Goal: Task Accomplishment & Management: Use online tool/utility

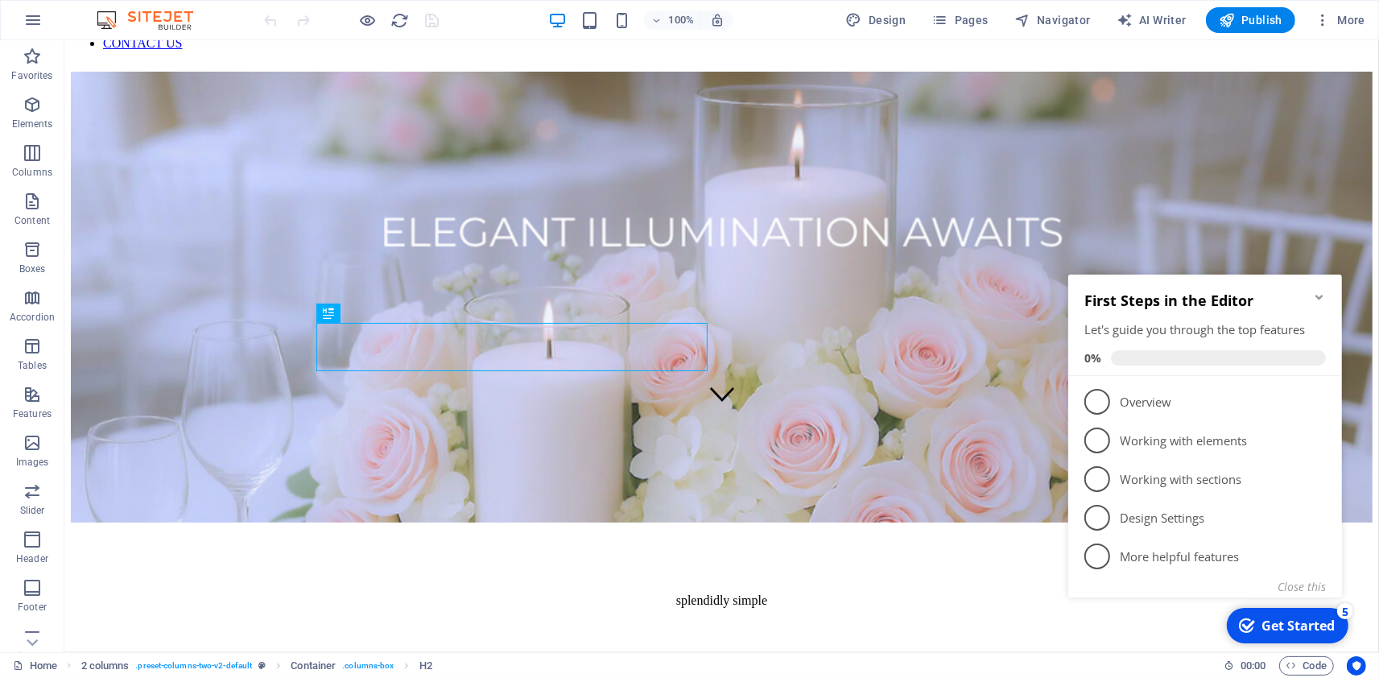
scroll to position [671, 0]
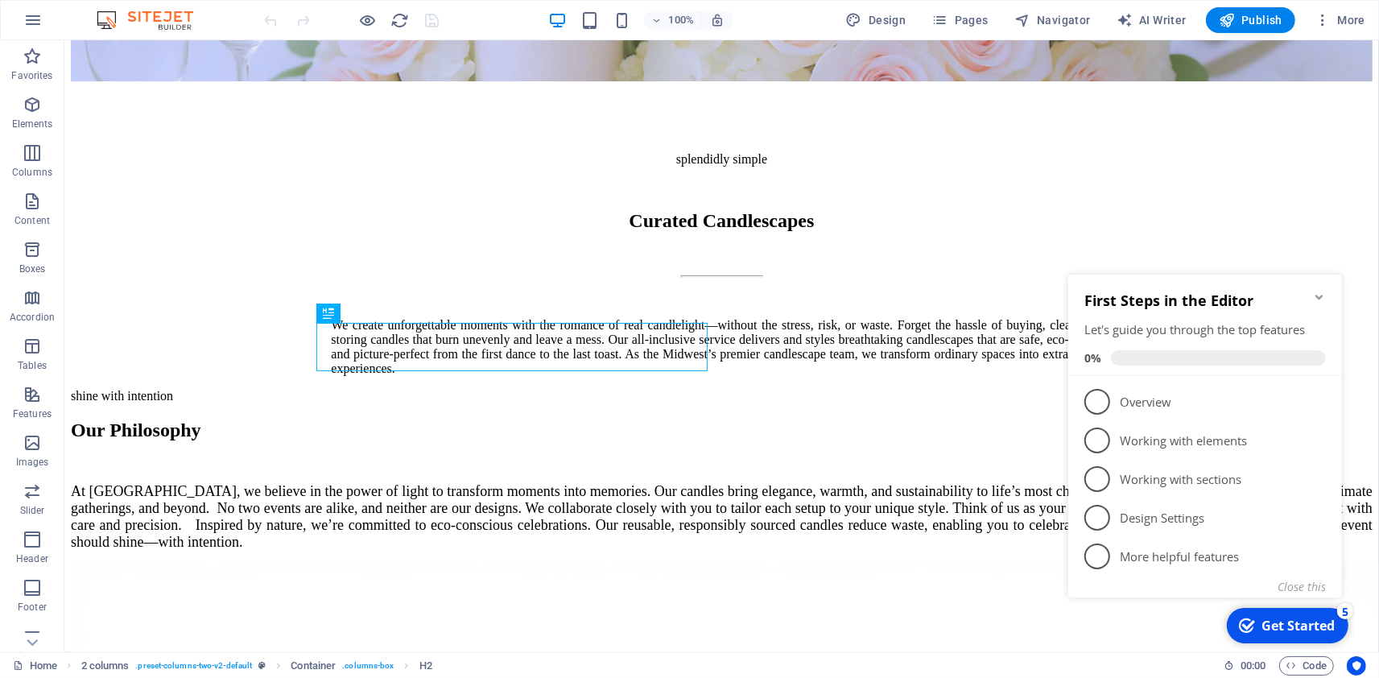
click at [1317, 290] on icon "Minimize checklist" at bounding box center [1318, 296] width 13 height 13
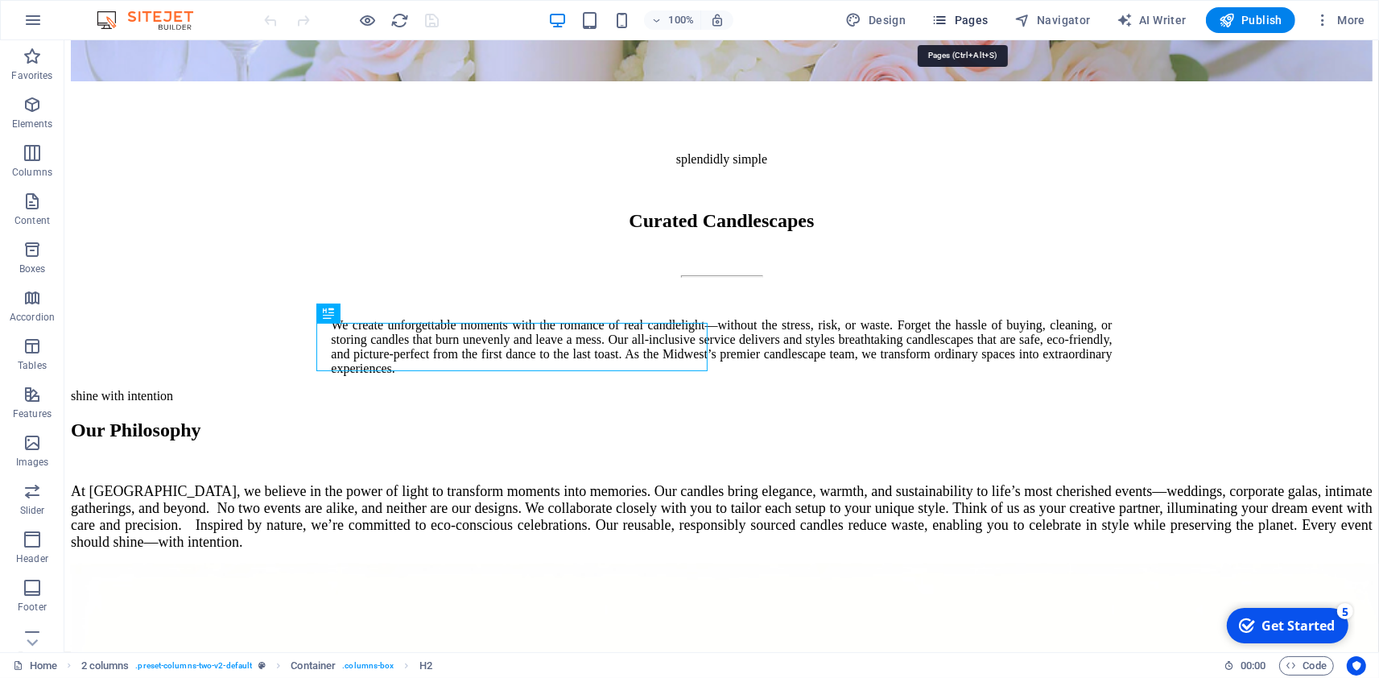
click at [955, 22] on span "Pages" at bounding box center [959, 20] width 56 height 16
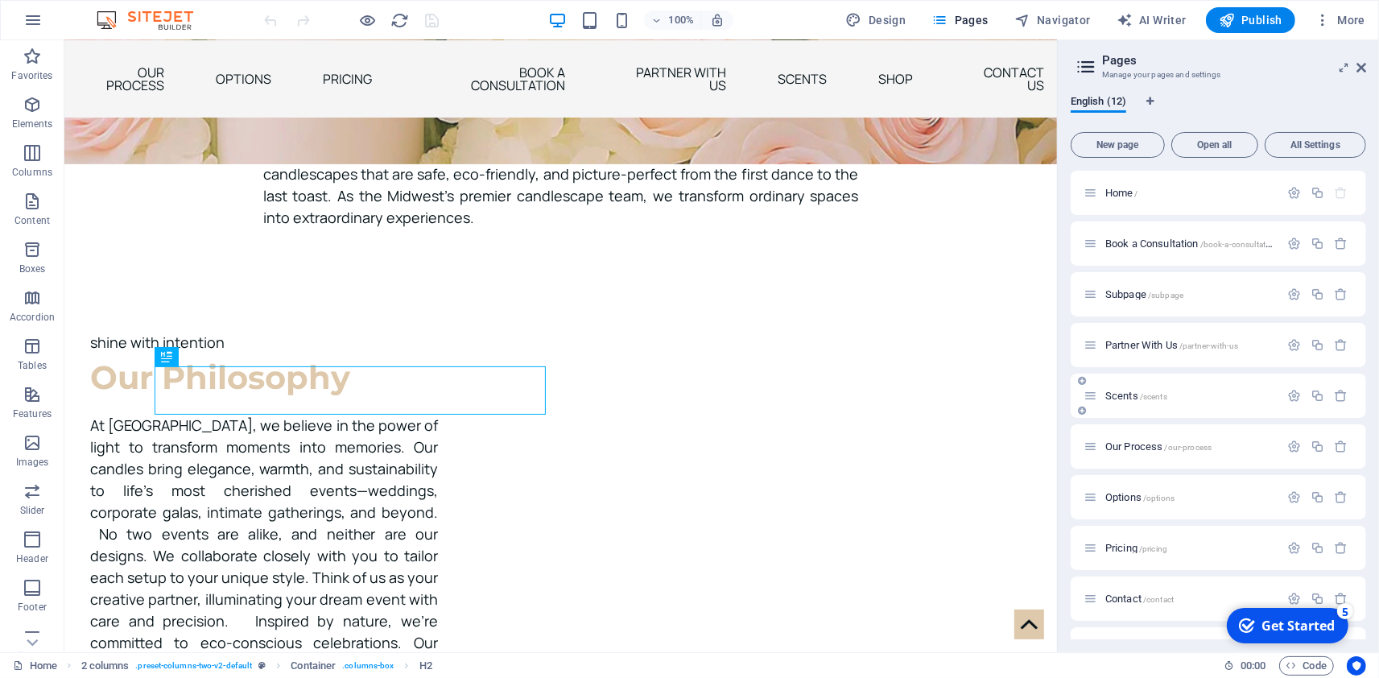
click at [1100, 405] on div "Scents /scents" at bounding box center [1218, 396] width 295 height 44
click at [1135, 394] on span "Scents /scents" at bounding box center [1136, 396] width 62 height 12
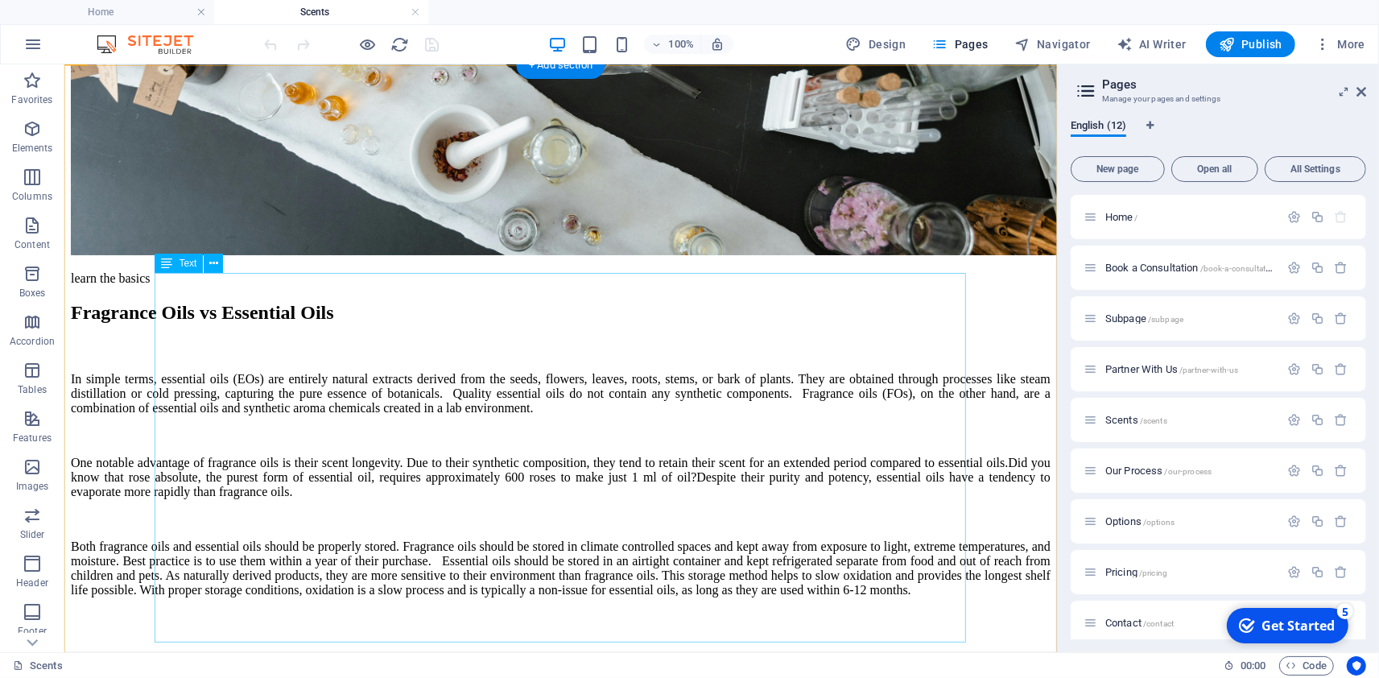
scroll to position [423, 0]
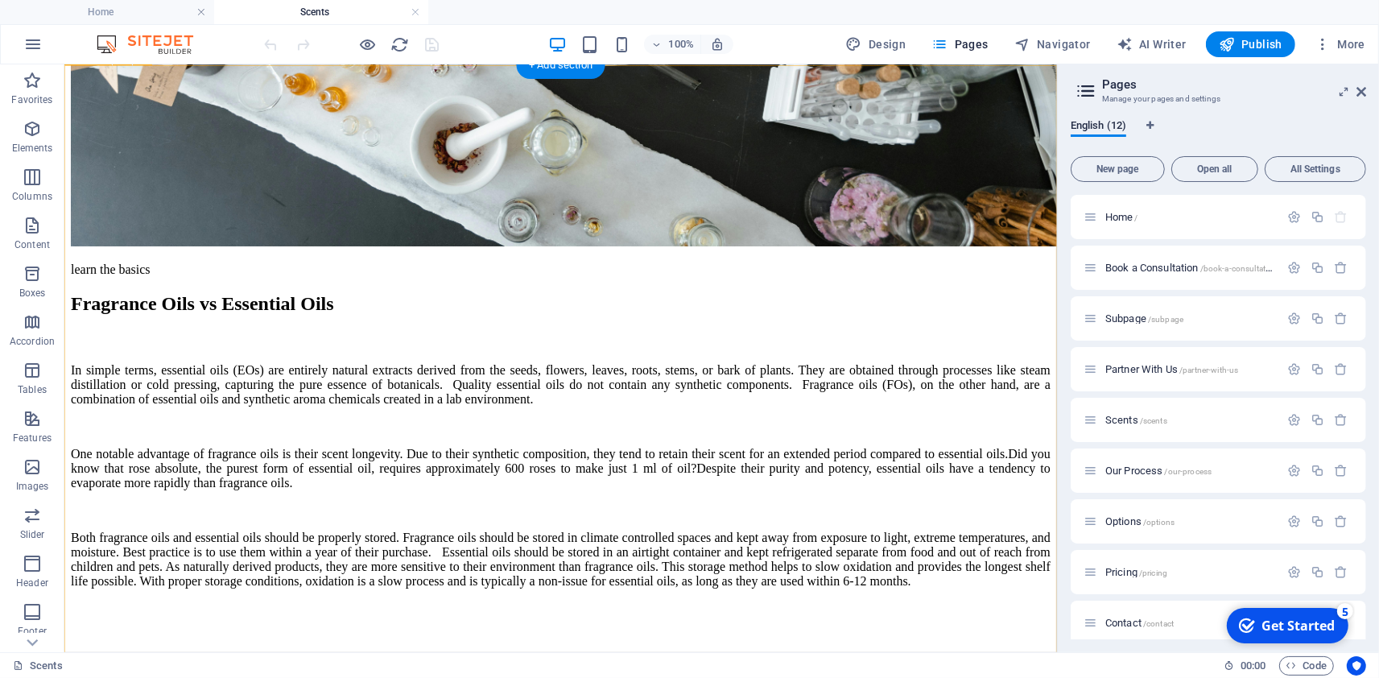
click at [35, 477] on span "Images" at bounding box center [32, 476] width 64 height 39
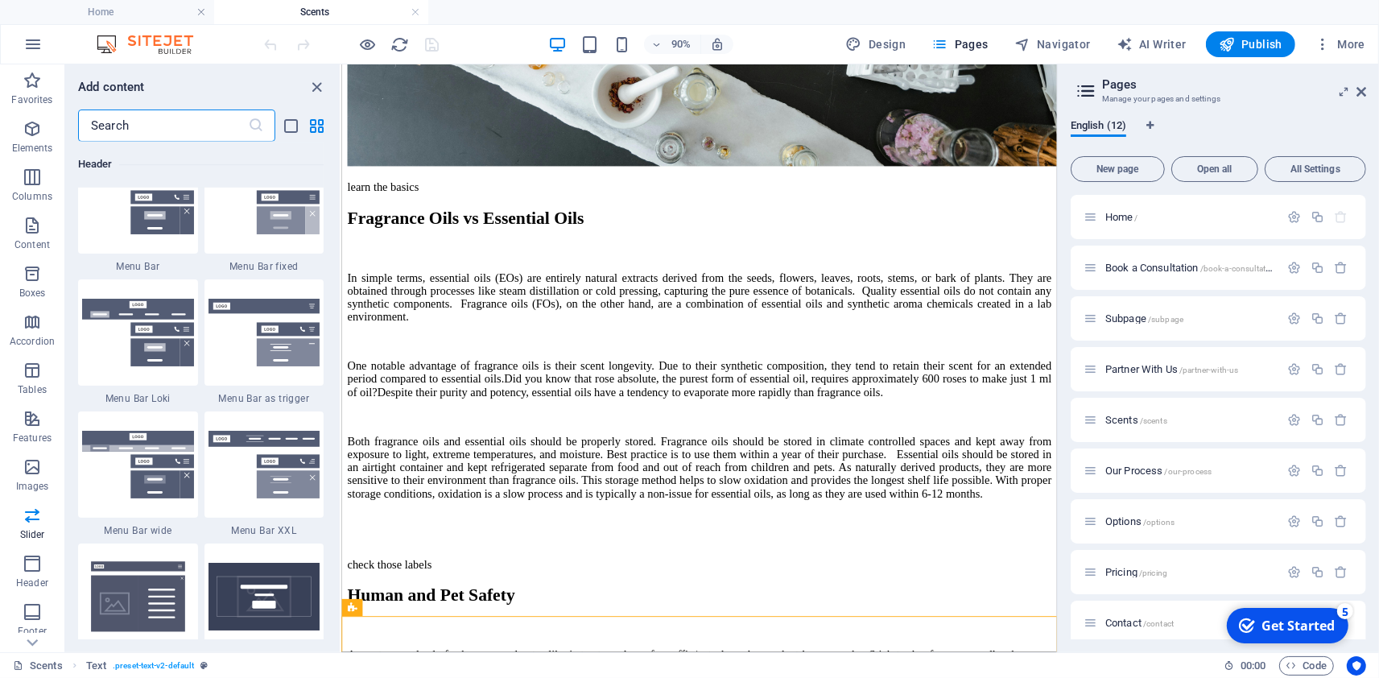
scroll to position [9893, 0]
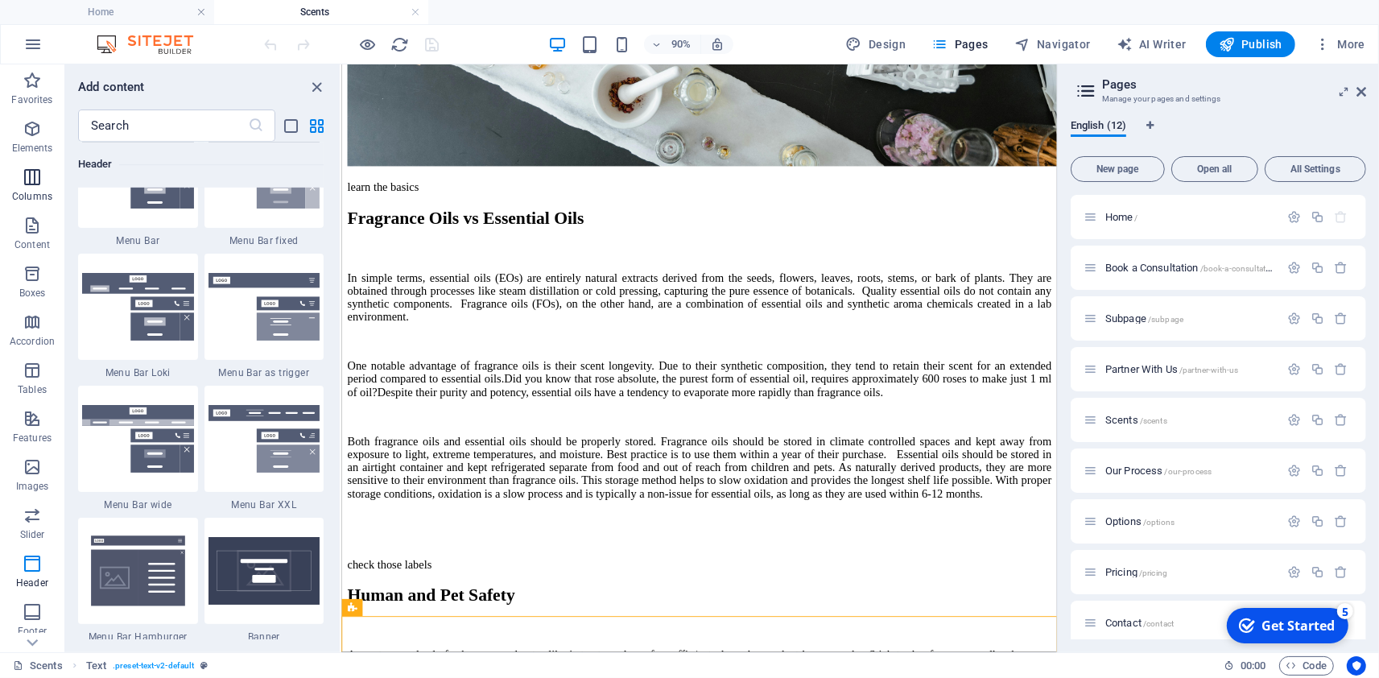
click at [31, 178] on icon "button" at bounding box center [32, 176] width 19 height 19
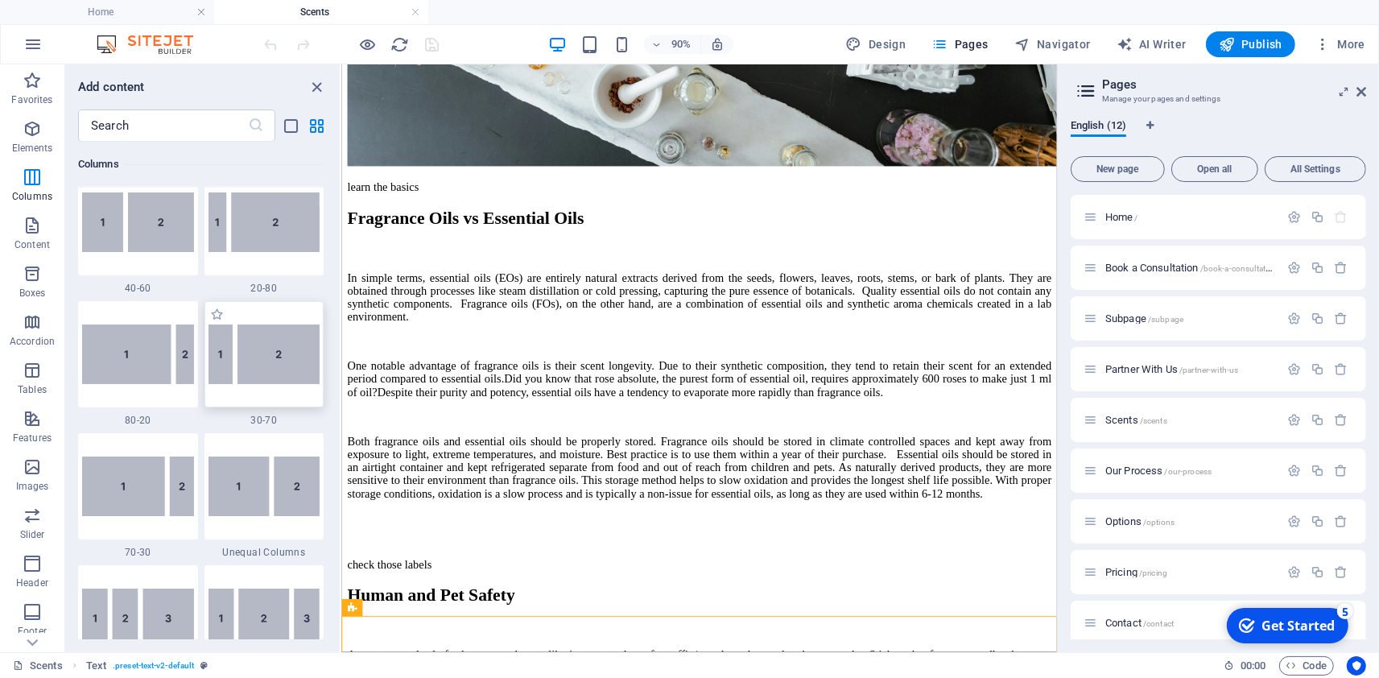
scroll to position [1248, 0]
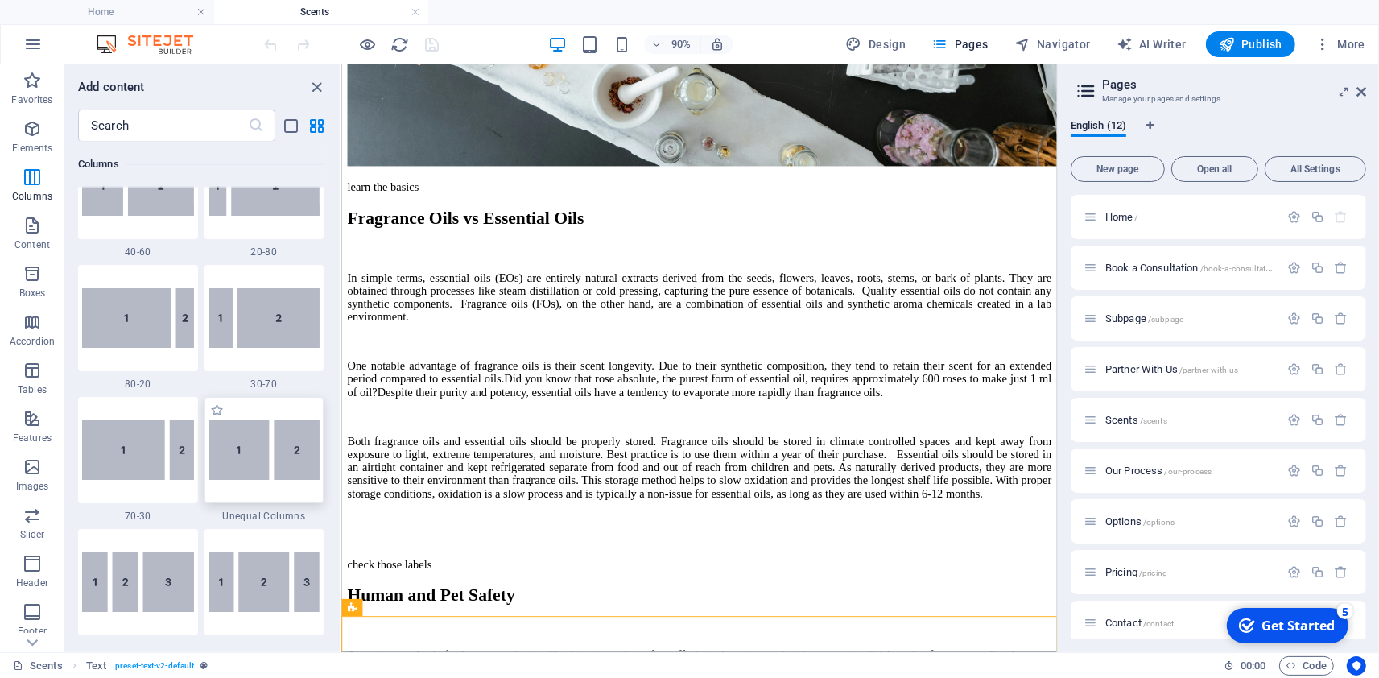
click at [284, 478] on img at bounding box center [265, 450] width 112 height 60
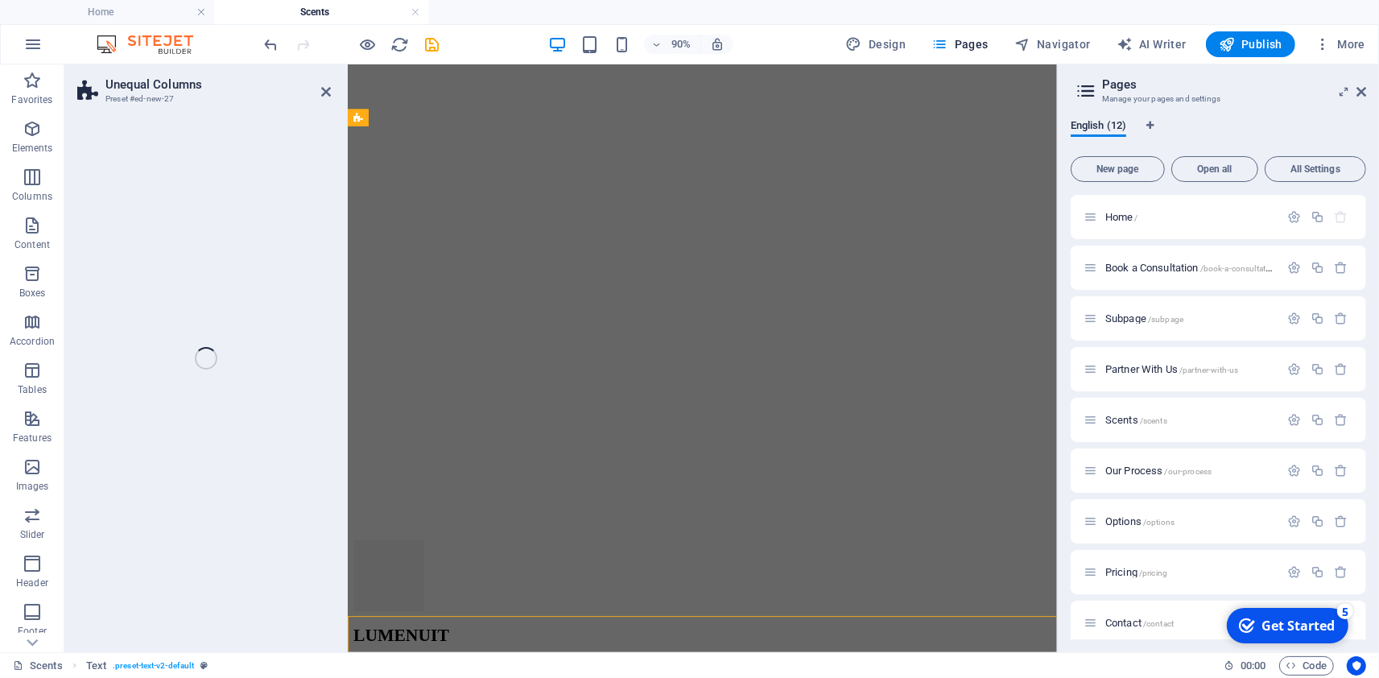
select select "%"
select select "rem"
select select "preset-unequal-columns-v2-default"
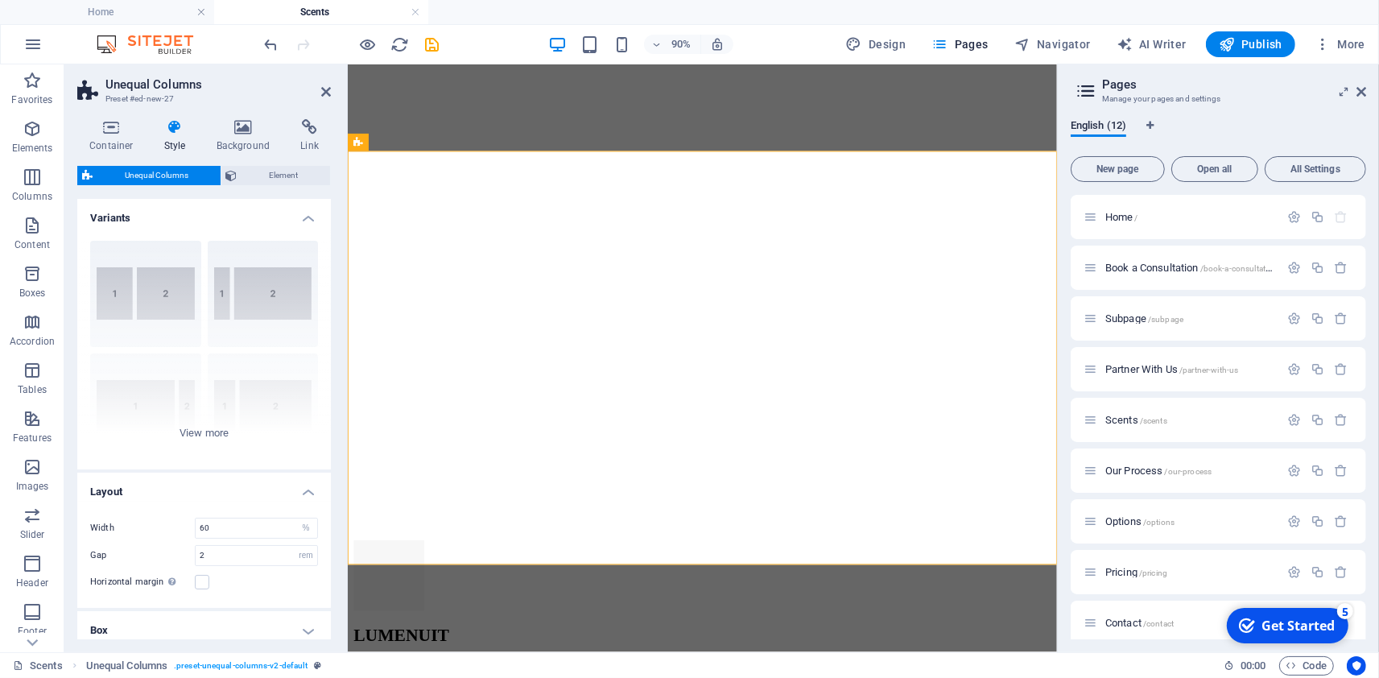
scroll to position [2689, 0]
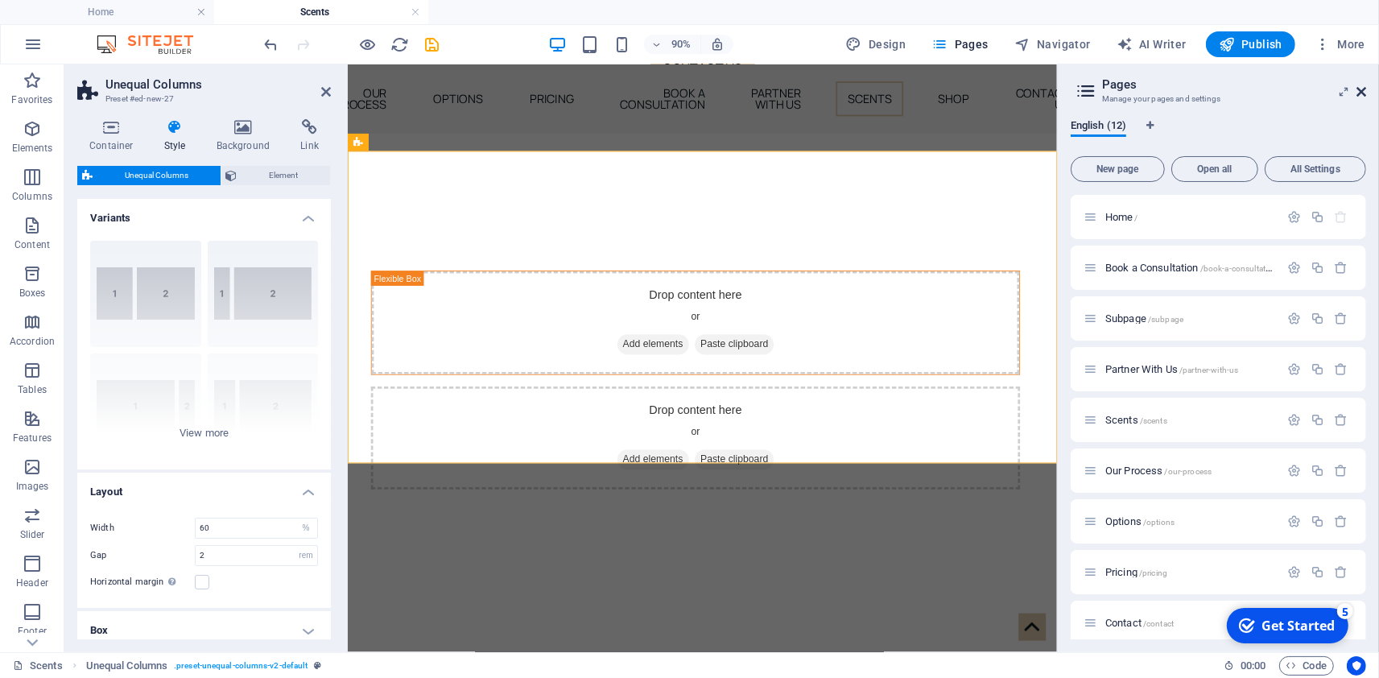
click at [1361, 94] on icon at bounding box center [1362, 91] width 10 height 13
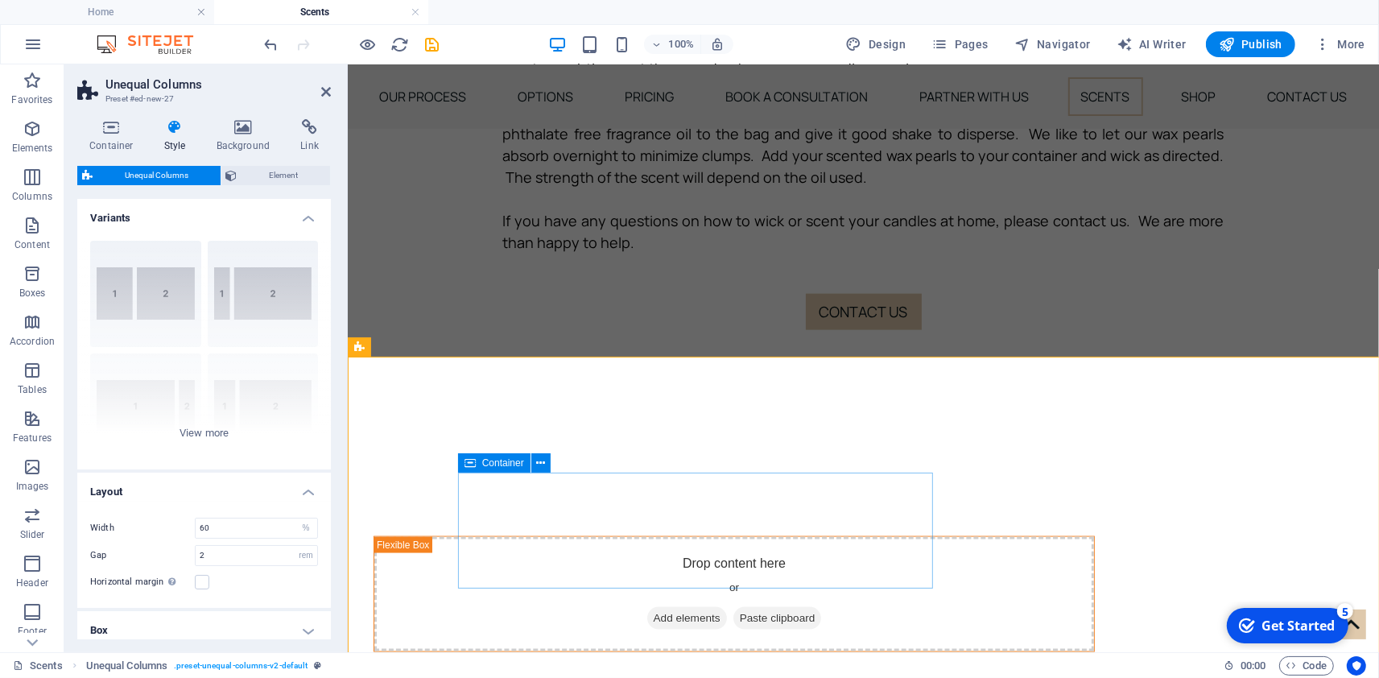
scroll to position [1901, 0]
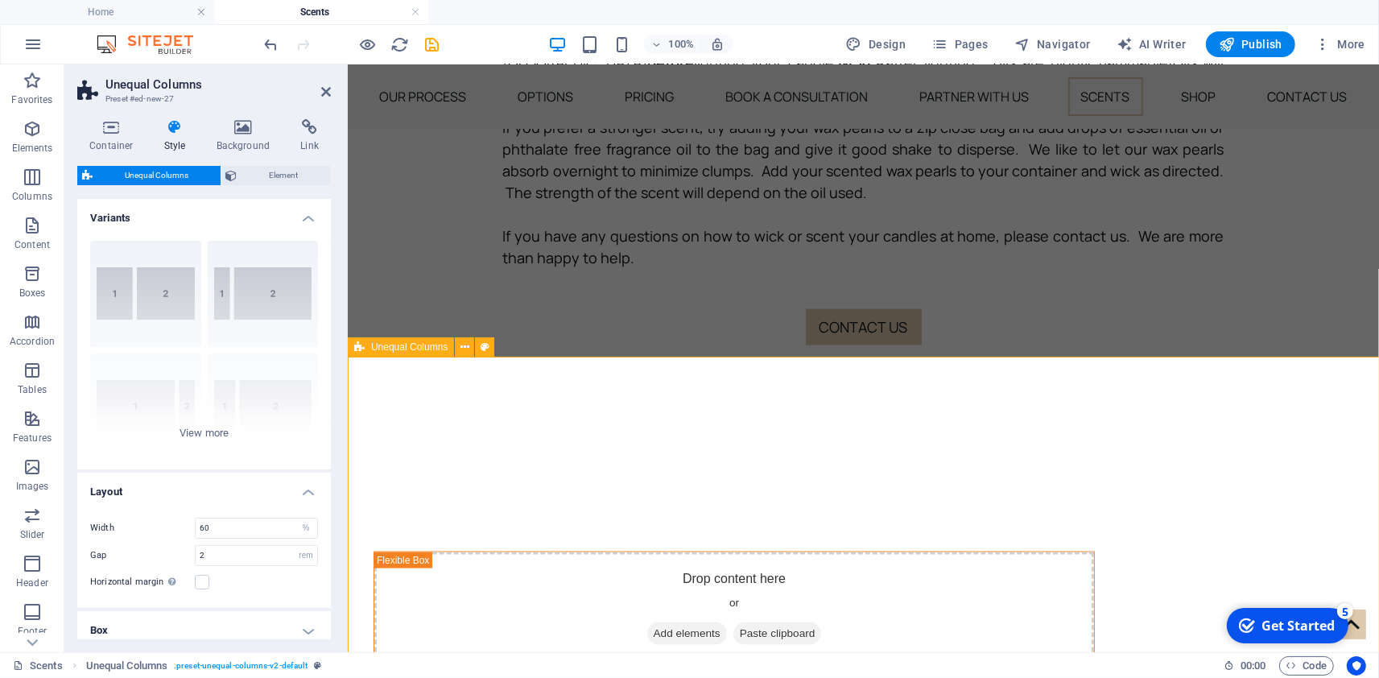
click at [934, 448] on div "Drop content here or Add elements Paste clipboard Drop content here or Add elem…" at bounding box center [862, 672] width 1031 height 449
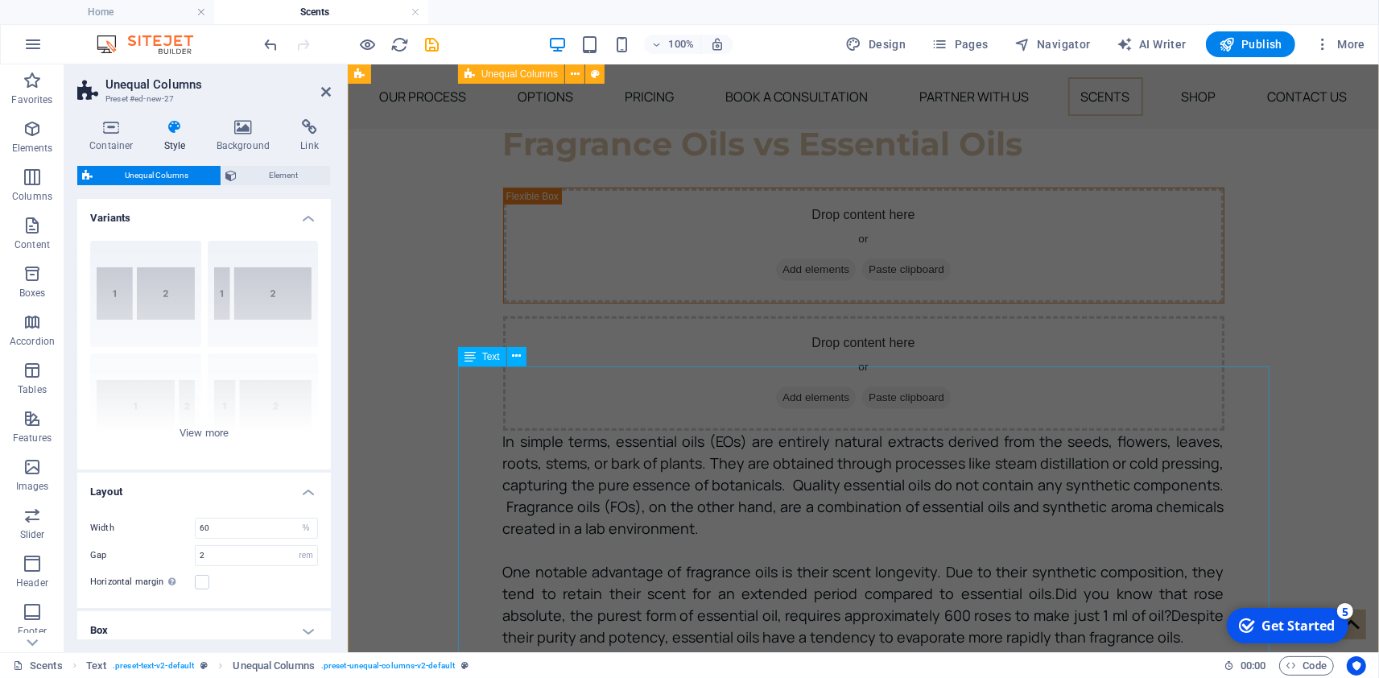
scroll to position [408, 0]
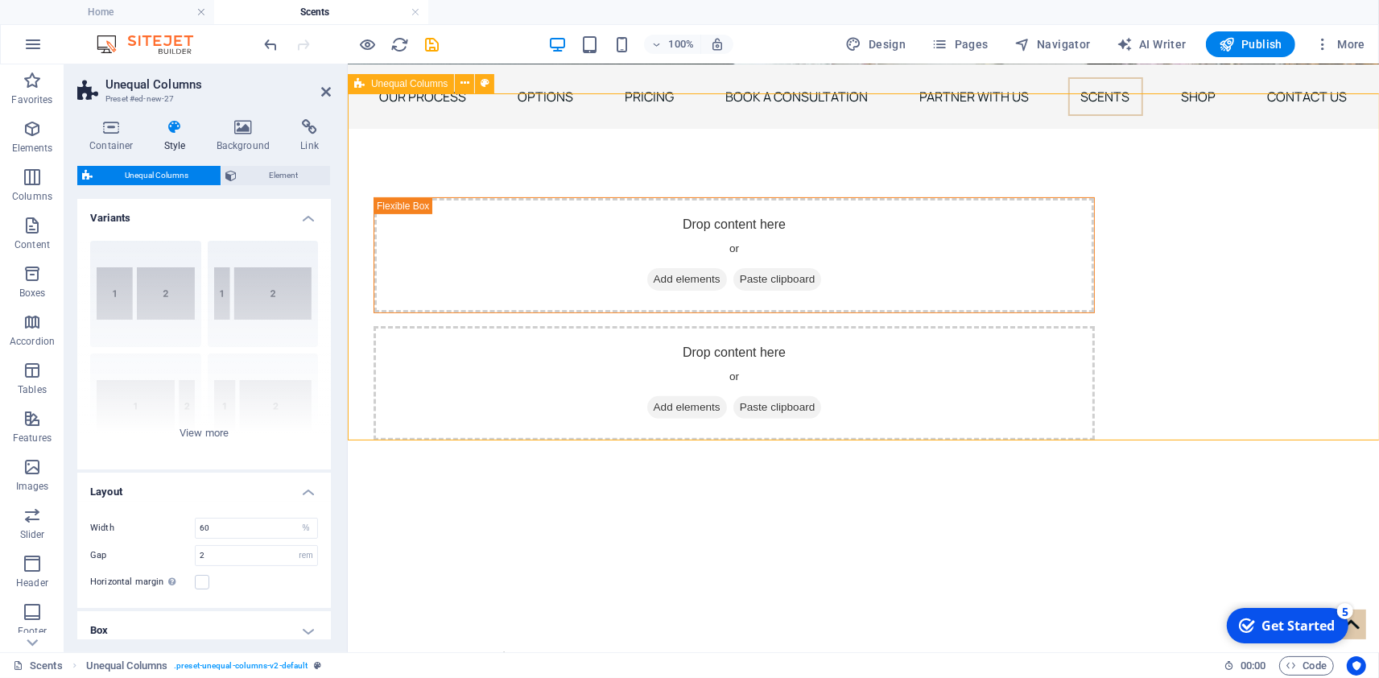
drag, startPoint x: 926, startPoint y: 158, endPoint x: 919, endPoint y: 207, distance: 49.5
click at [919, 207] on div "Drop content here or Add elements Paste clipboard Drop content here or Add elem…" at bounding box center [862, 317] width 1031 height 449
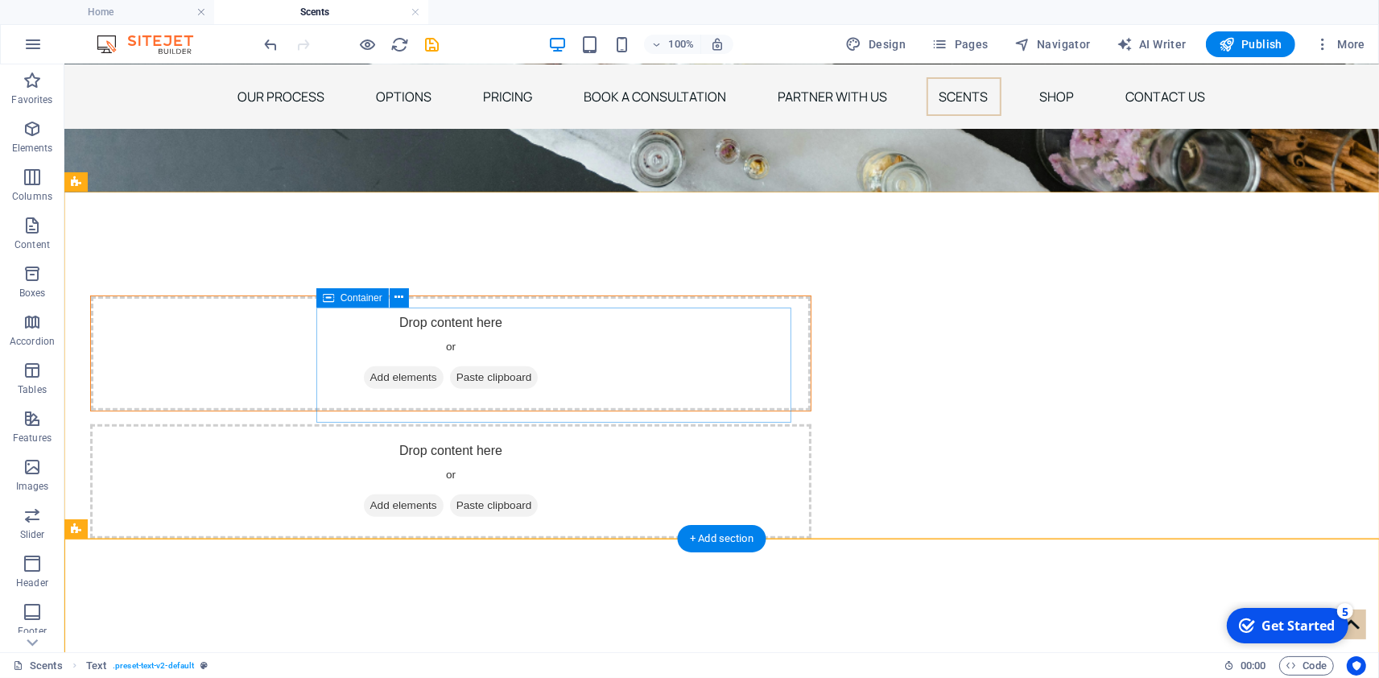
click at [529, 353] on div "Drop content here or Add elements Paste clipboard" at bounding box center [450, 352] width 720 height 114
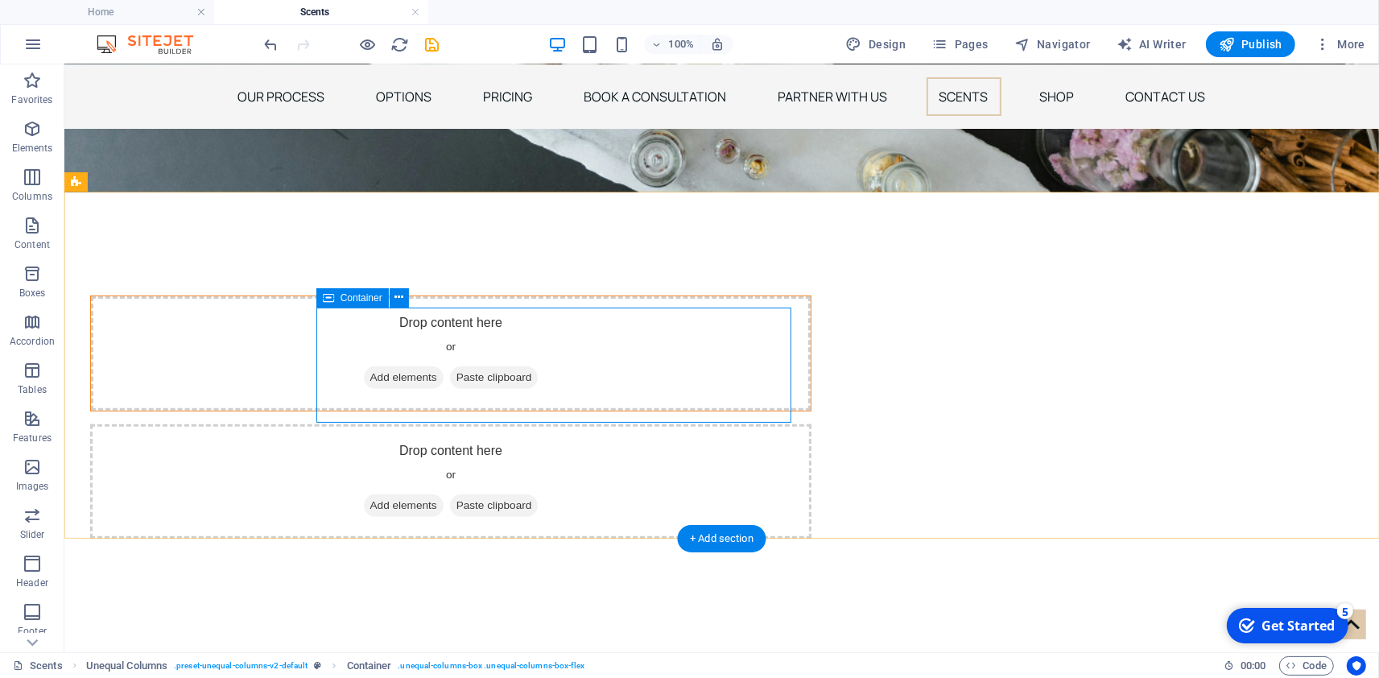
click at [443, 388] on span "Add elements" at bounding box center [403, 377] width 80 height 23
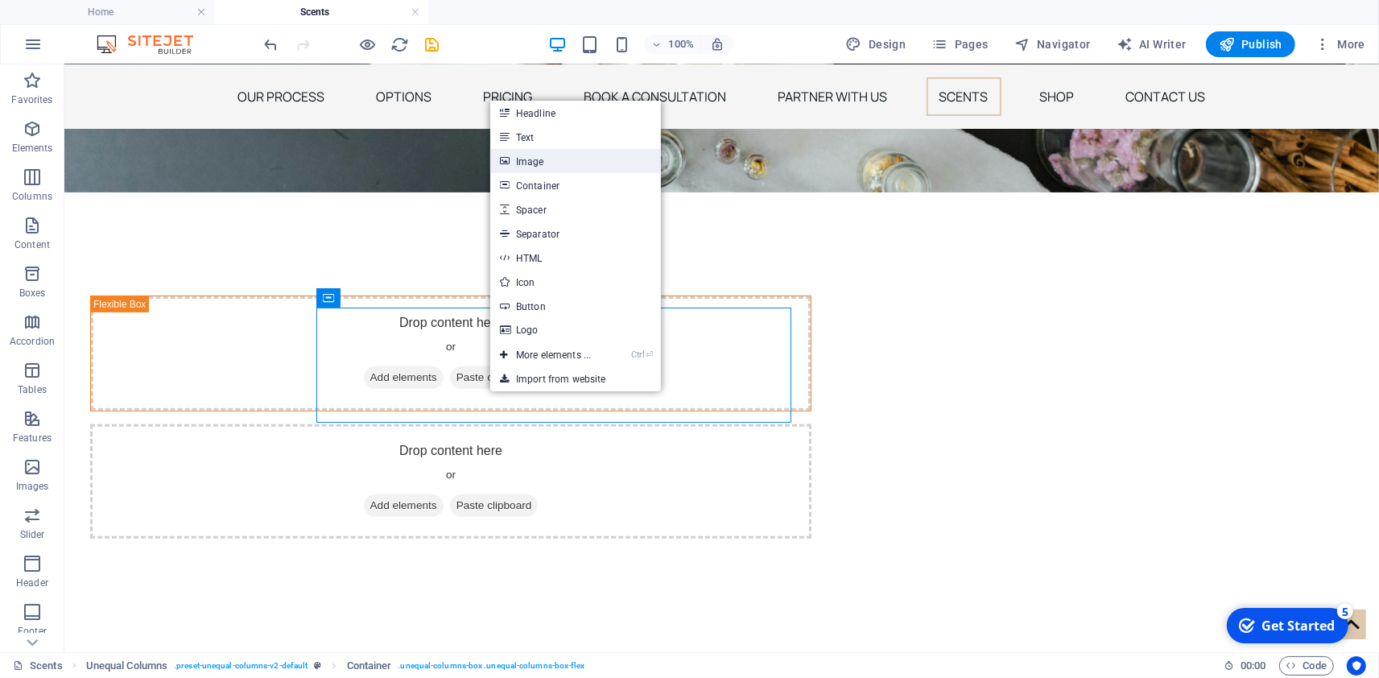
click at [587, 155] on link "Image" at bounding box center [575, 161] width 171 height 24
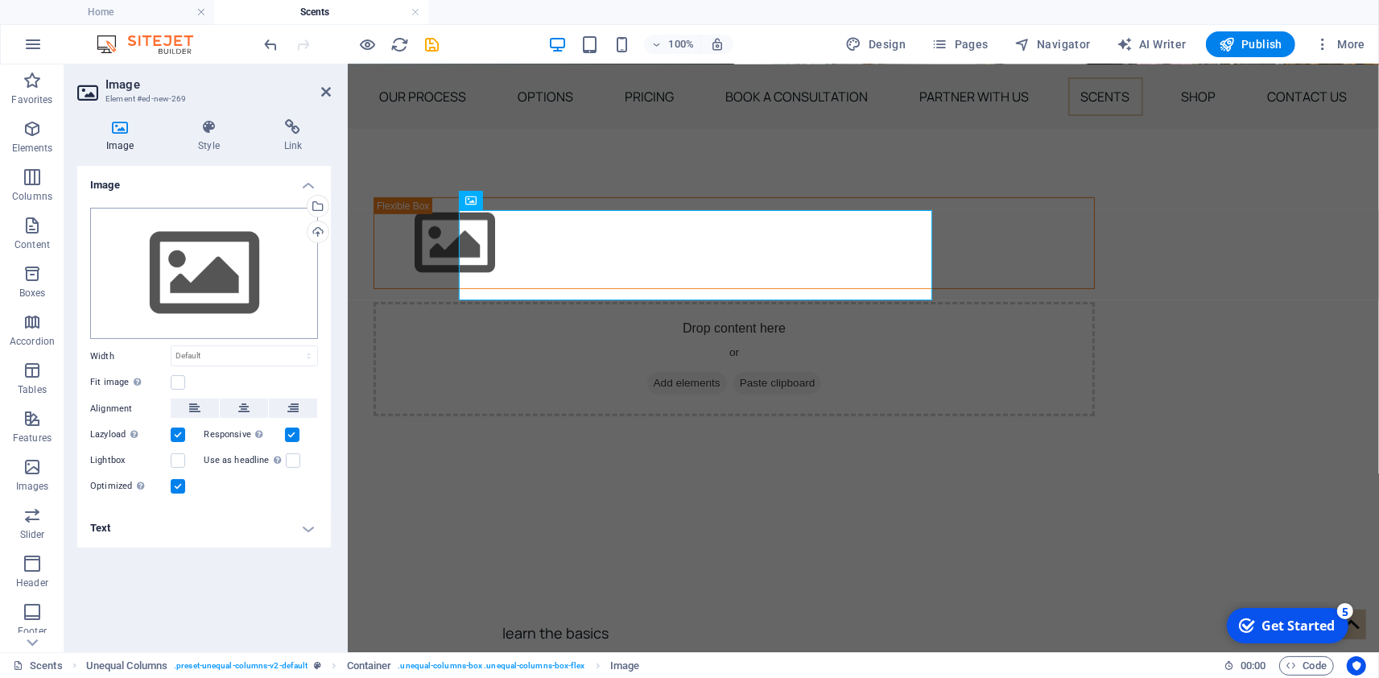
click at [244, 274] on div "Drag files here, click to choose files or select files from Files or our free s…" at bounding box center [204, 274] width 228 height 132
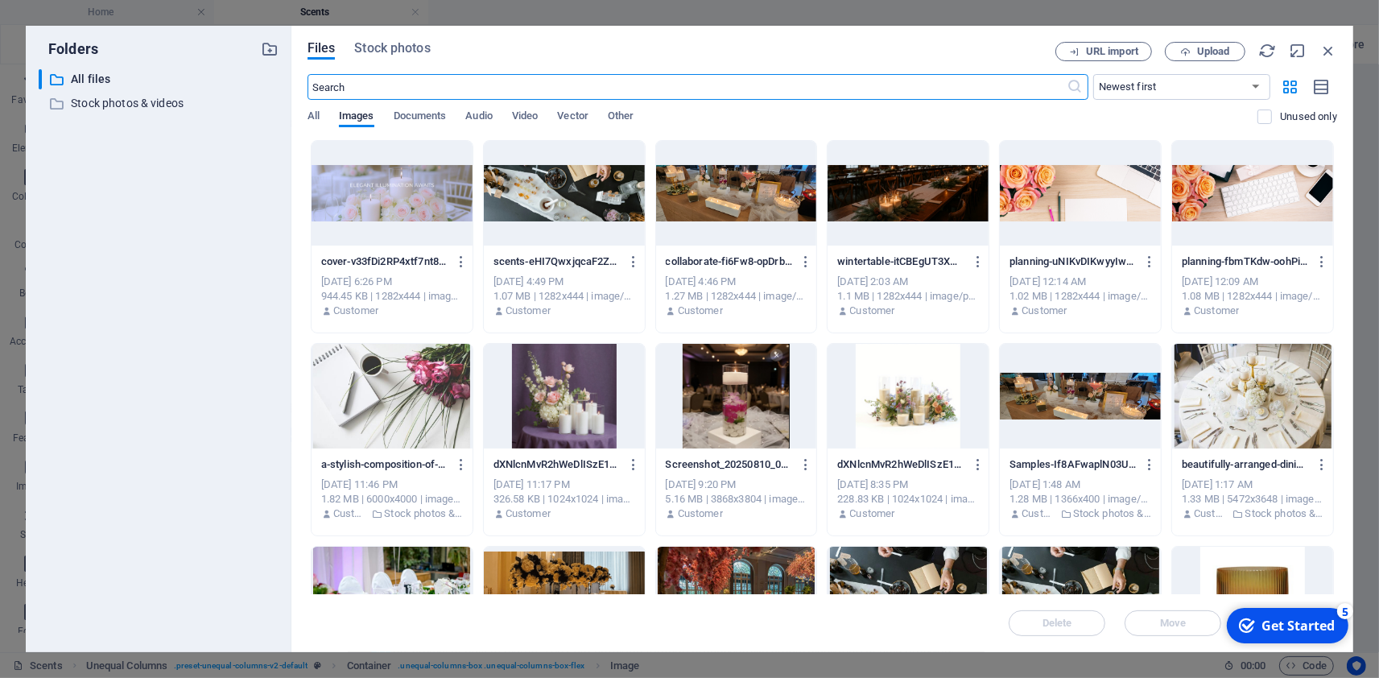
click at [551, 205] on div at bounding box center [564, 193] width 161 height 105
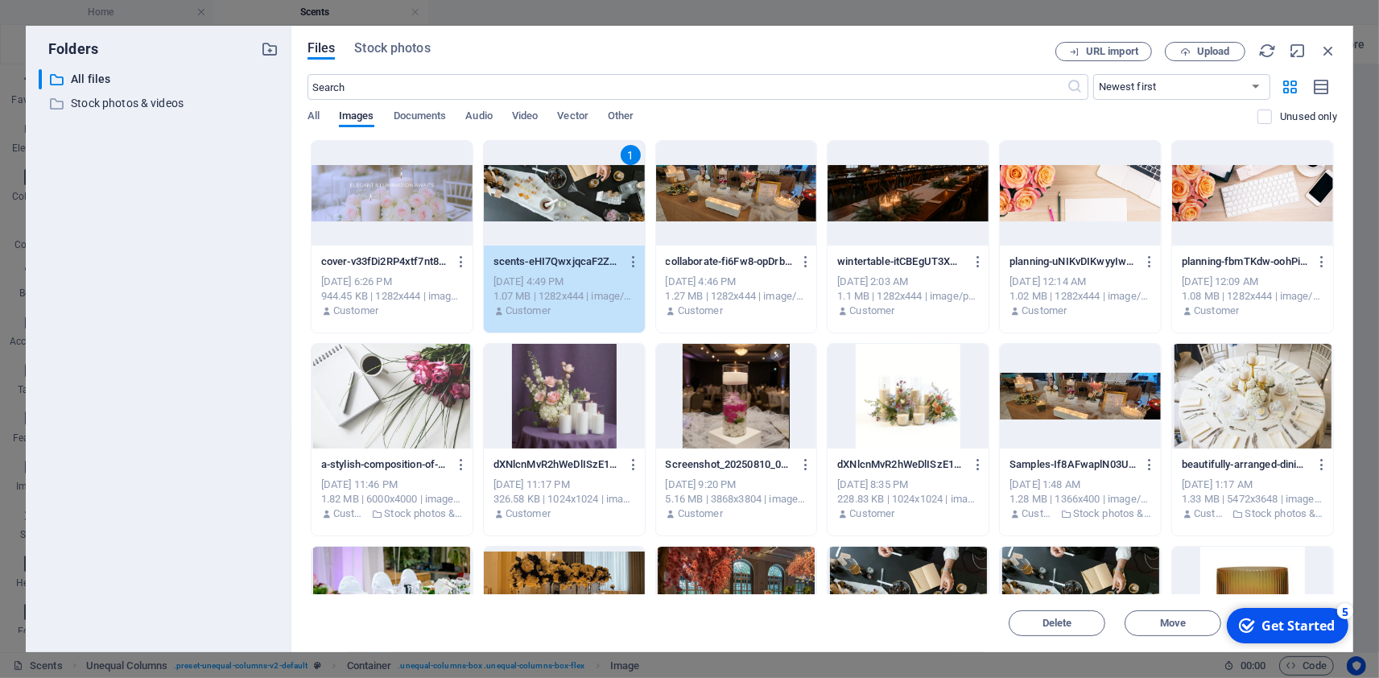
click at [607, 193] on div "1" at bounding box center [564, 193] width 161 height 105
click at [608, 192] on div "1" at bounding box center [564, 193] width 161 height 105
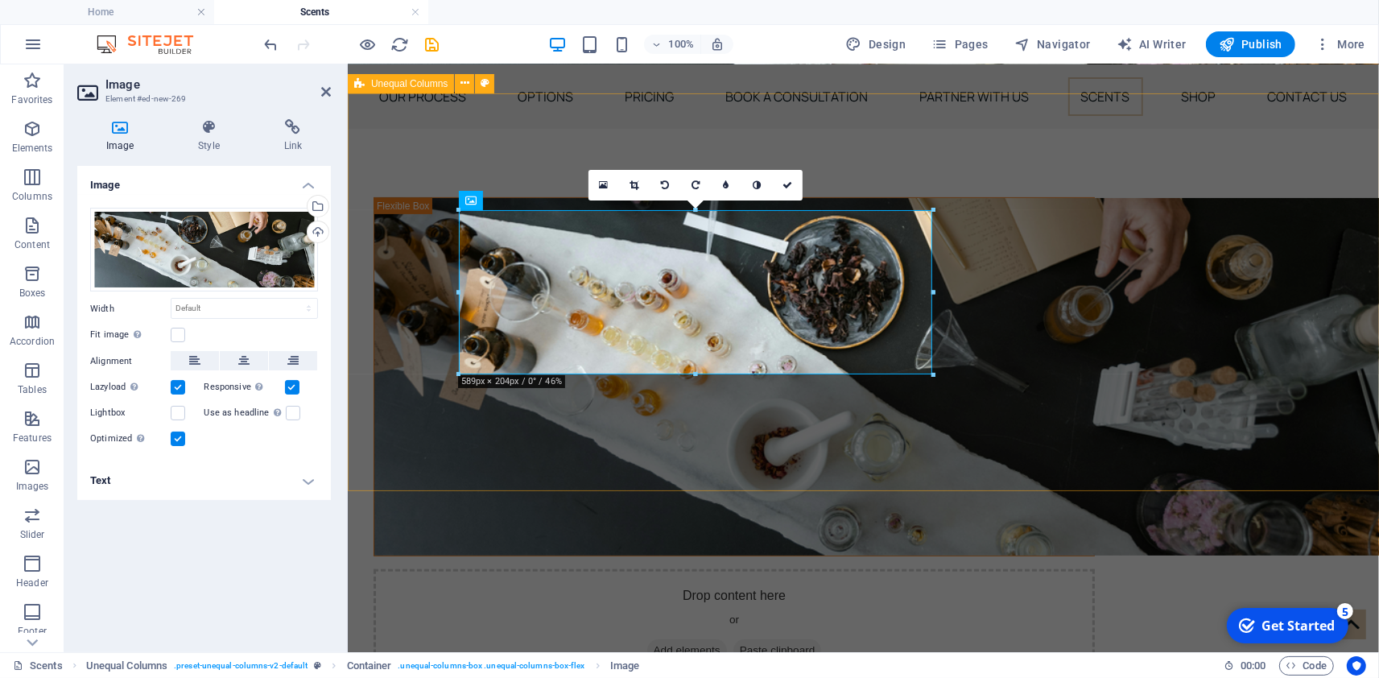
drag, startPoint x: 1045, startPoint y: 440, endPoint x: 688, endPoint y: 390, distance: 360.8
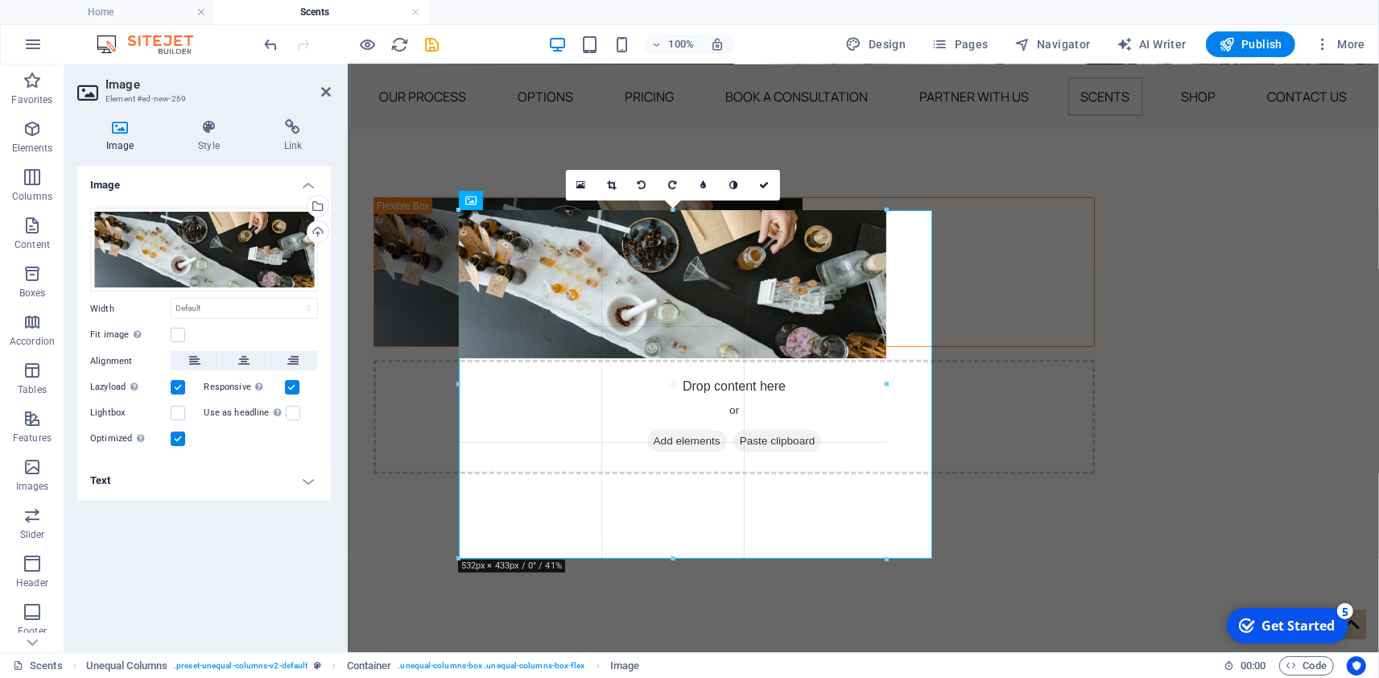
type input "532"
select select "px"
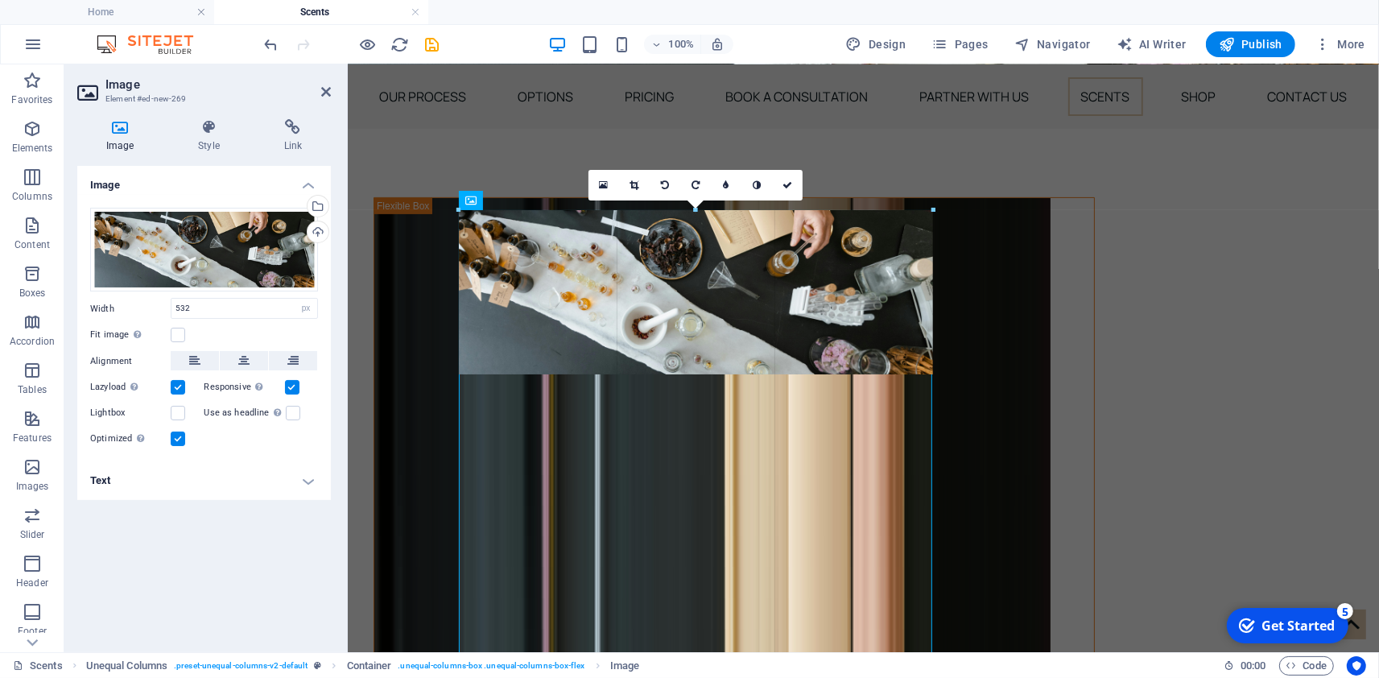
drag, startPoint x: 887, startPoint y: 283, endPoint x: 1135, endPoint y: 304, distance: 248.8
click at [1135, 304] on div "Drag here to replace the existing content. Press “Ctrl” if you want to create a…" at bounding box center [863, 153] width 1031 height 997
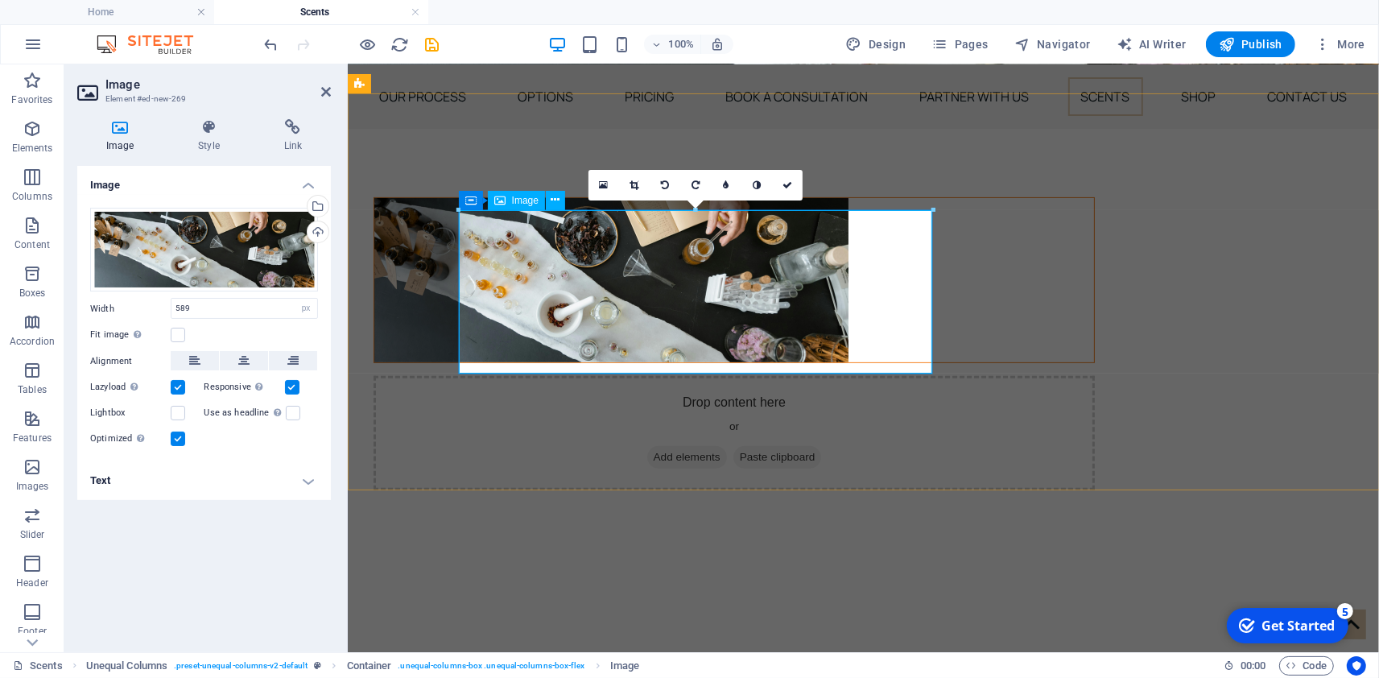
click at [587, 308] on figure at bounding box center [734, 279] width 720 height 164
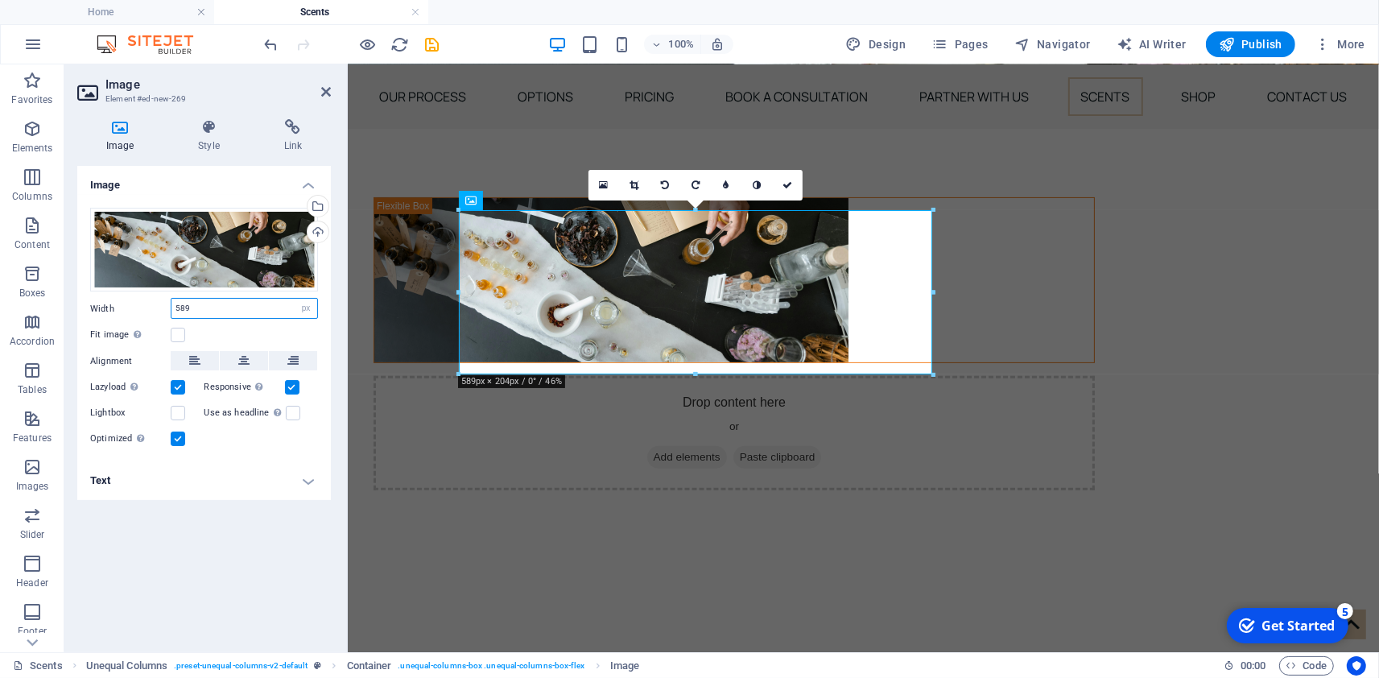
drag, startPoint x: 215, startPoint y: 307, endPoint x: 25, endPoint y: 291, distance: 190.7
click at [171, 299] on input "589" at bounding box center [244, 308] width 146 height 19
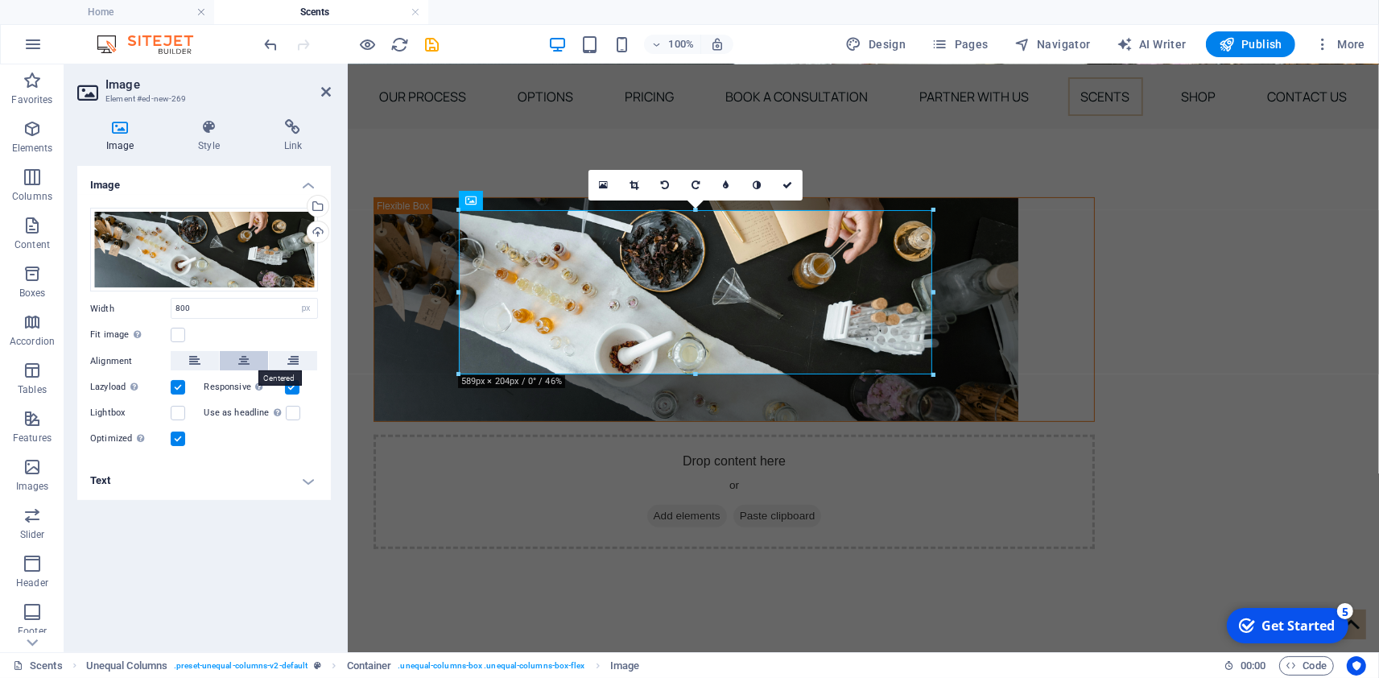
click at [251, 361] on button at bounding box center [244, 360] width 48 height 19
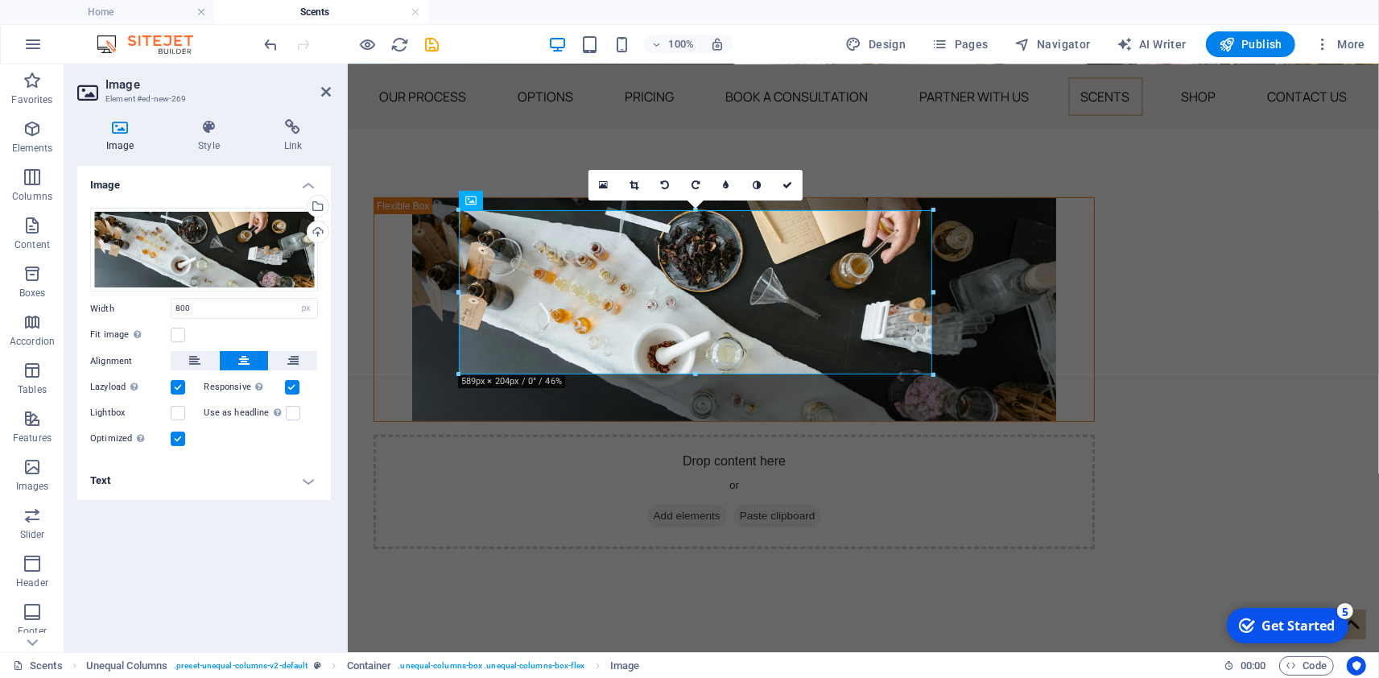
click at [271, 57] on div at bounding box center [352, 44] width 180 height 26
click at [271, 52] on icon "undo" at bounding box center [271, 44] width 19 height 19
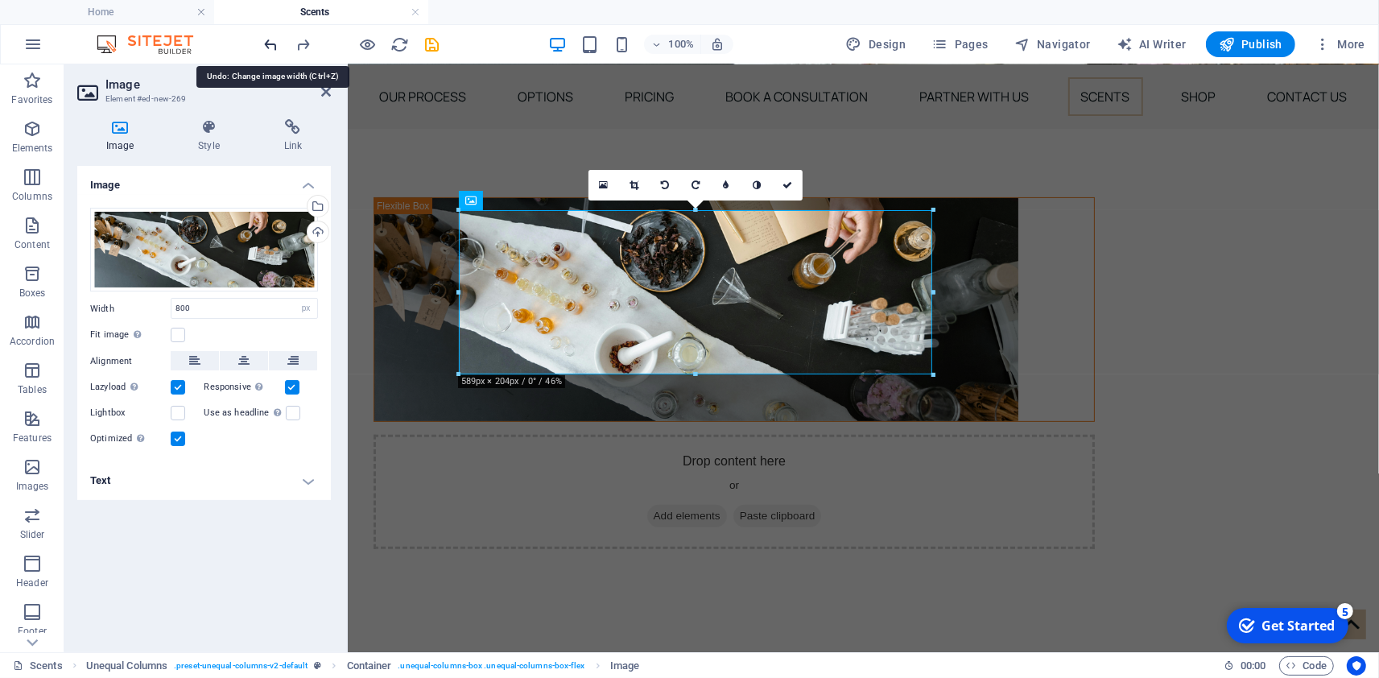
click at [273, 50] on icon "undo" at bounding box center [271, 44] width 19 height 19
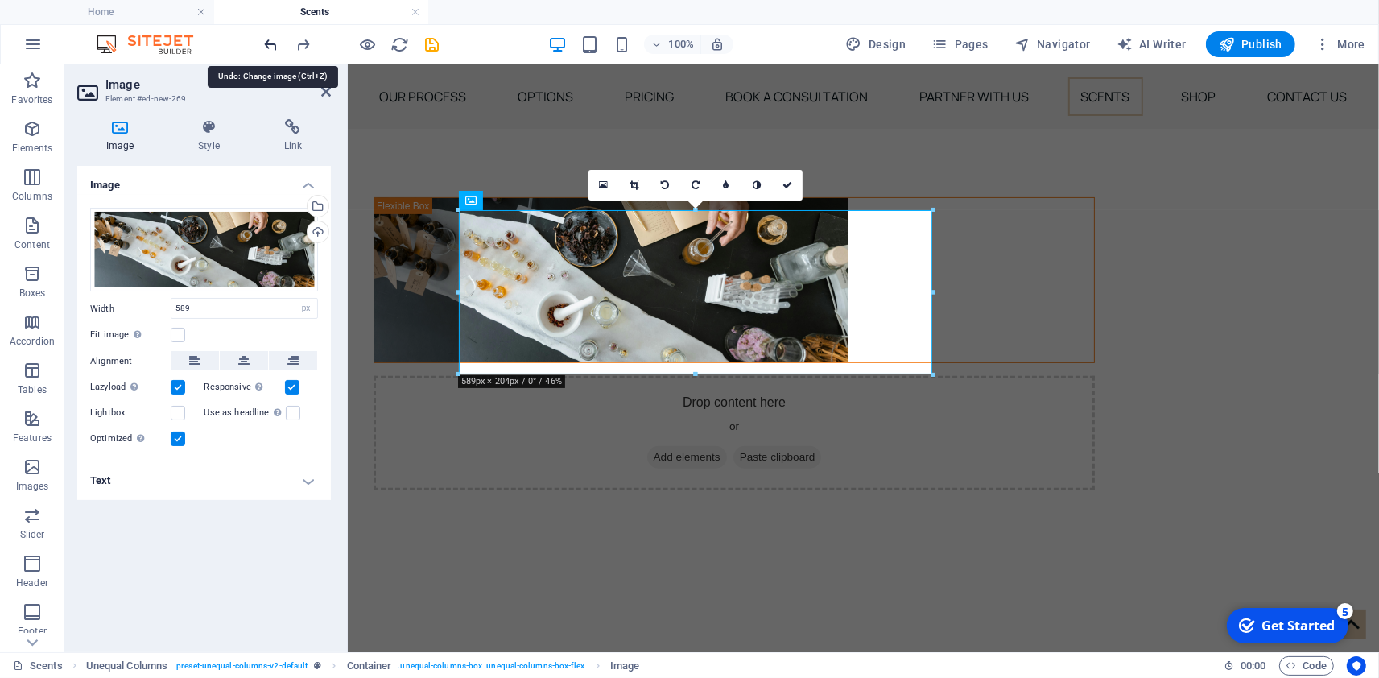
click at [273, 50] on icon "undo" at bounding box center [271, 44] width 19 height 19
type input "532"
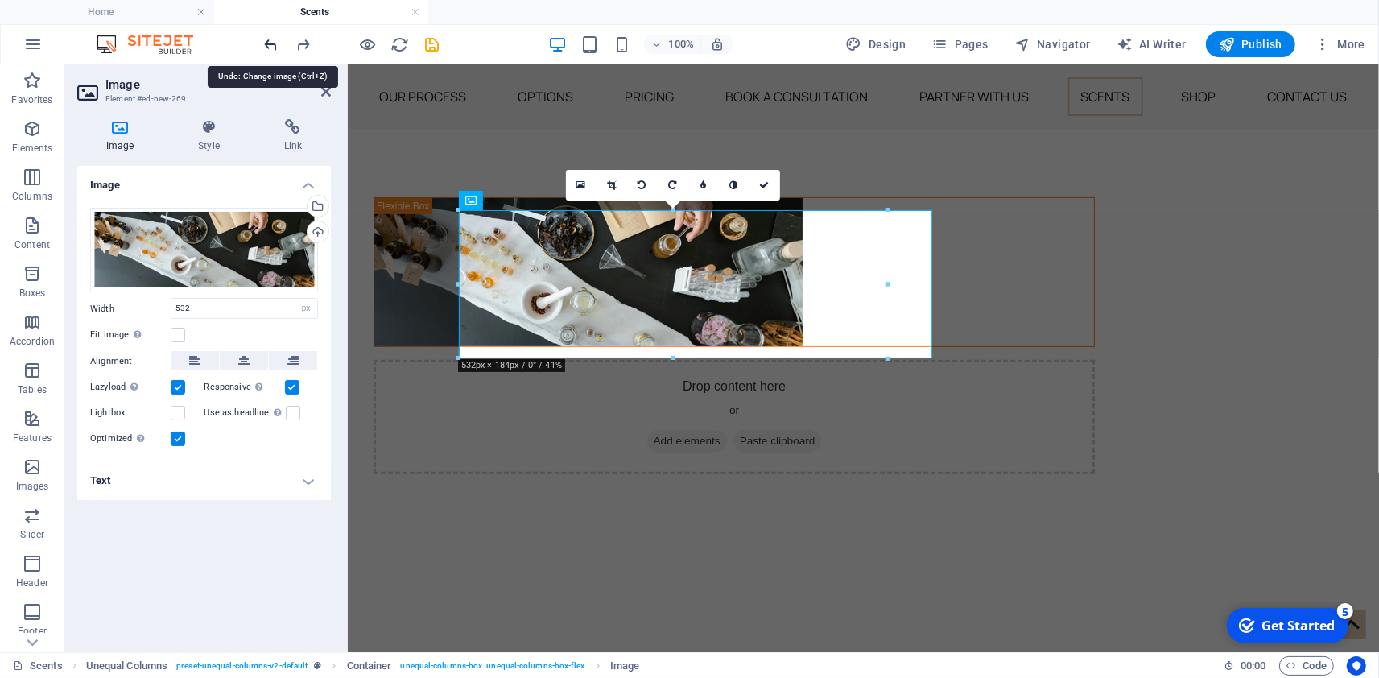
click at [273, 50] on icon "undo" at bounding box center [271, 44] width 19 height 19
select select "DISABLED_OPTION_VALUE"
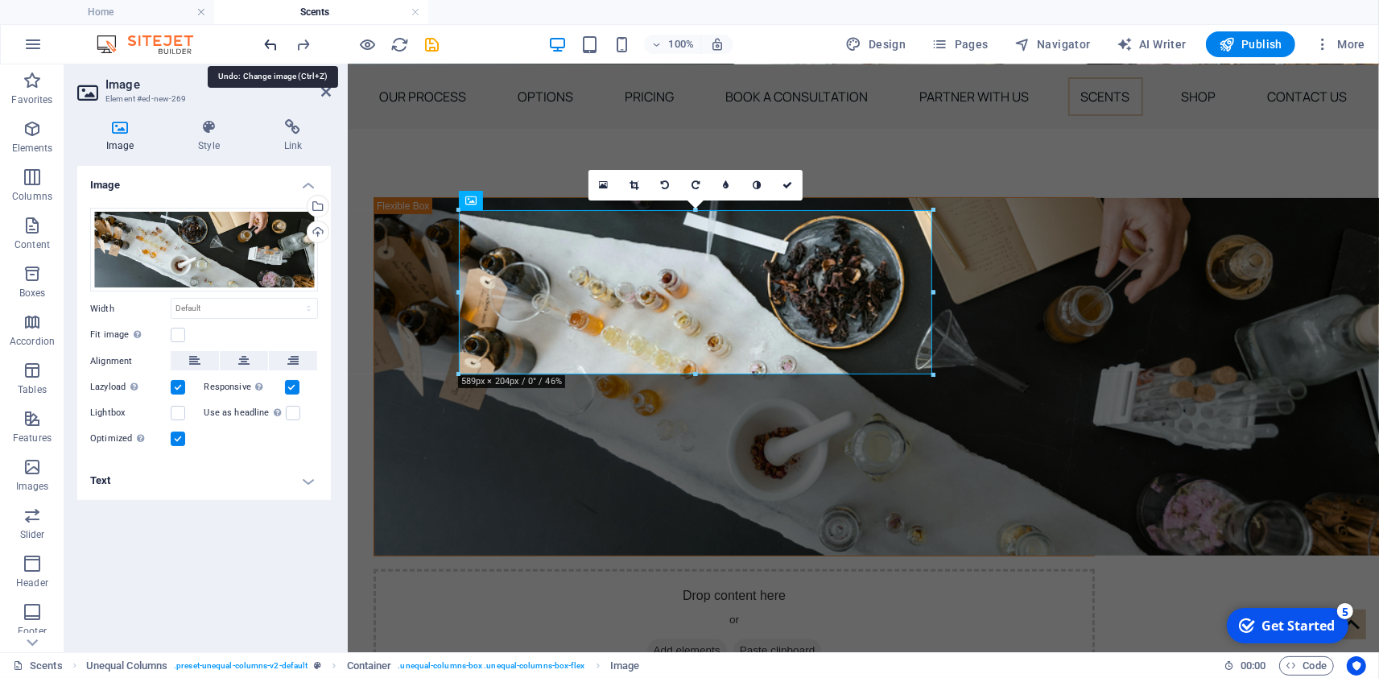
click at [273, 50] on icon "undo" at bounding box center [271, 44] width 19 height 19
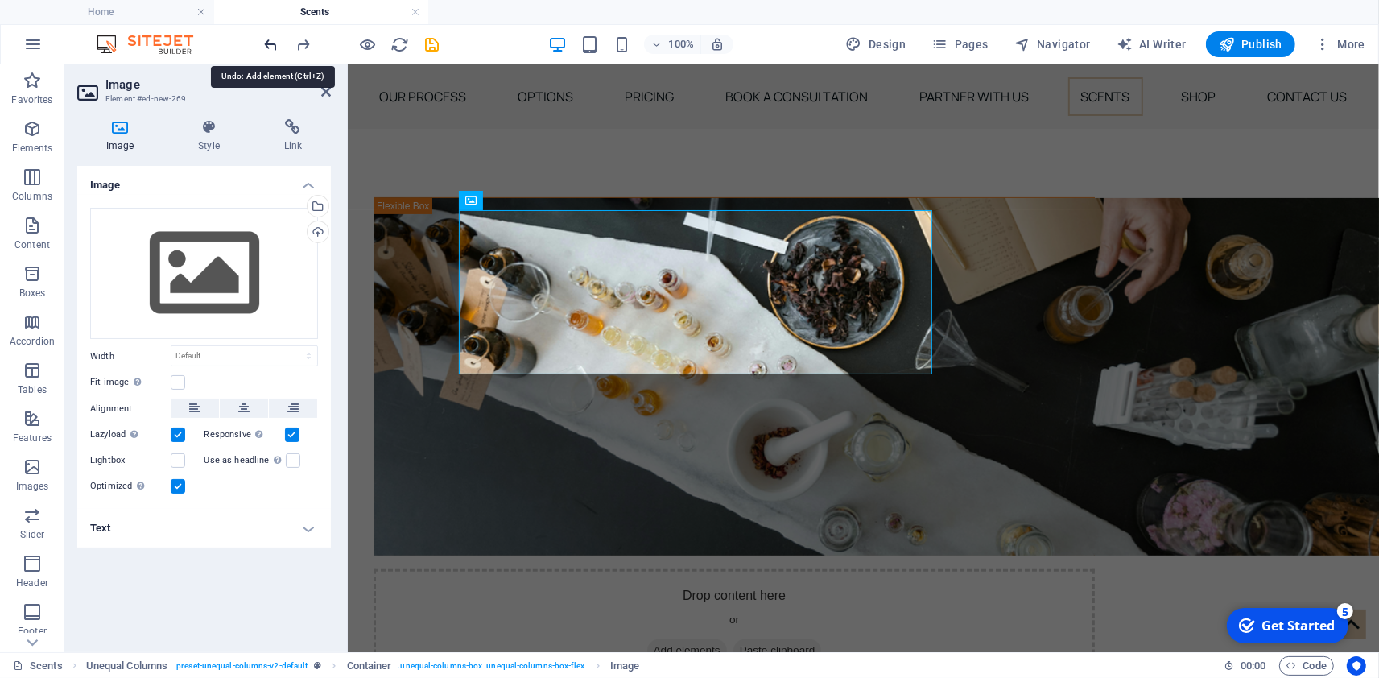
click at [273, 50] on icon "undo" at bounding box center [271, 44] width 19 height 19
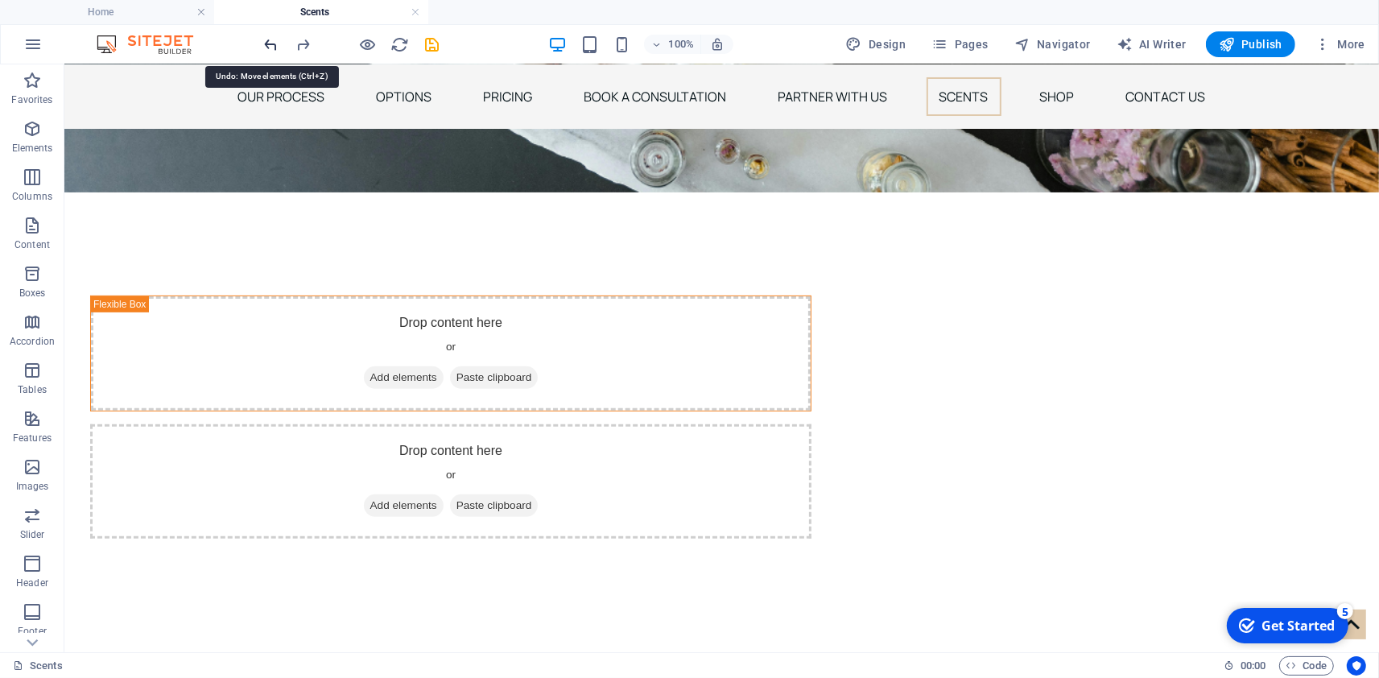
click at [273, 50] on icon "undo" at bounding box center [271, 44] width 19 height 19
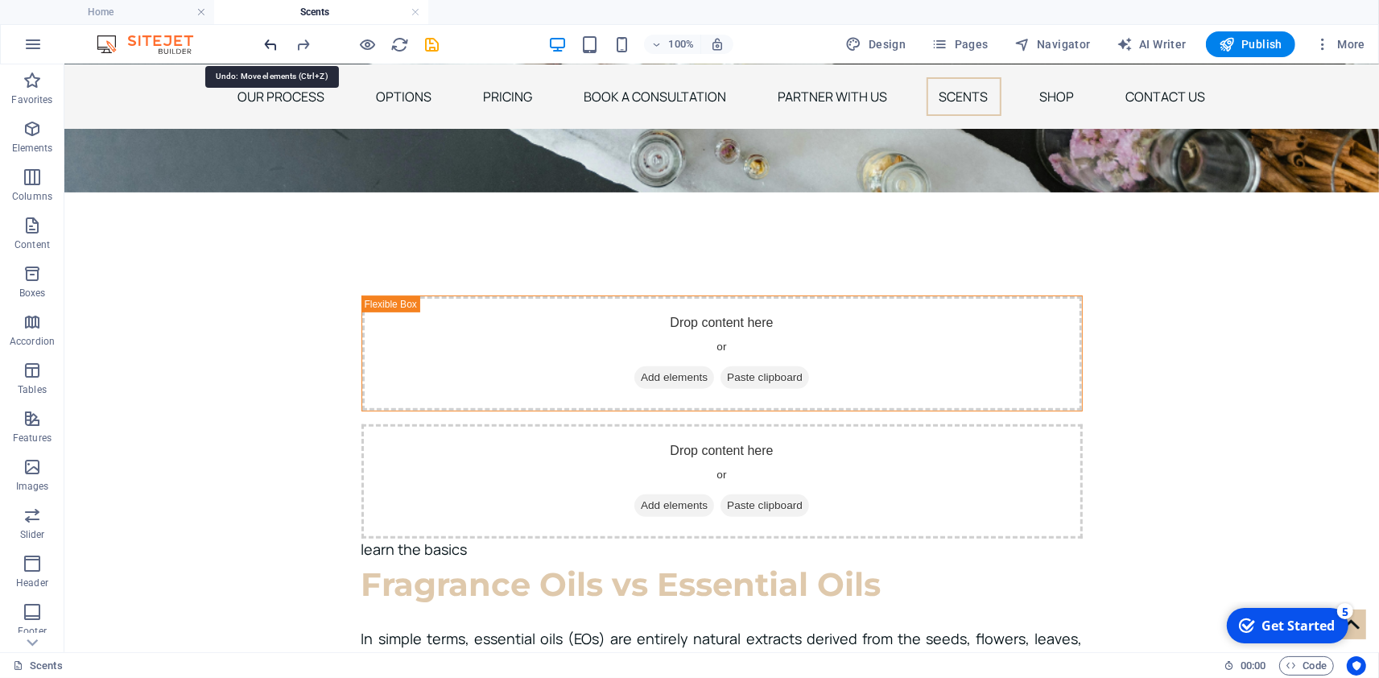
click at [273, 50] on icon "undo" at bounding box center [271, 44] width 19 height 19
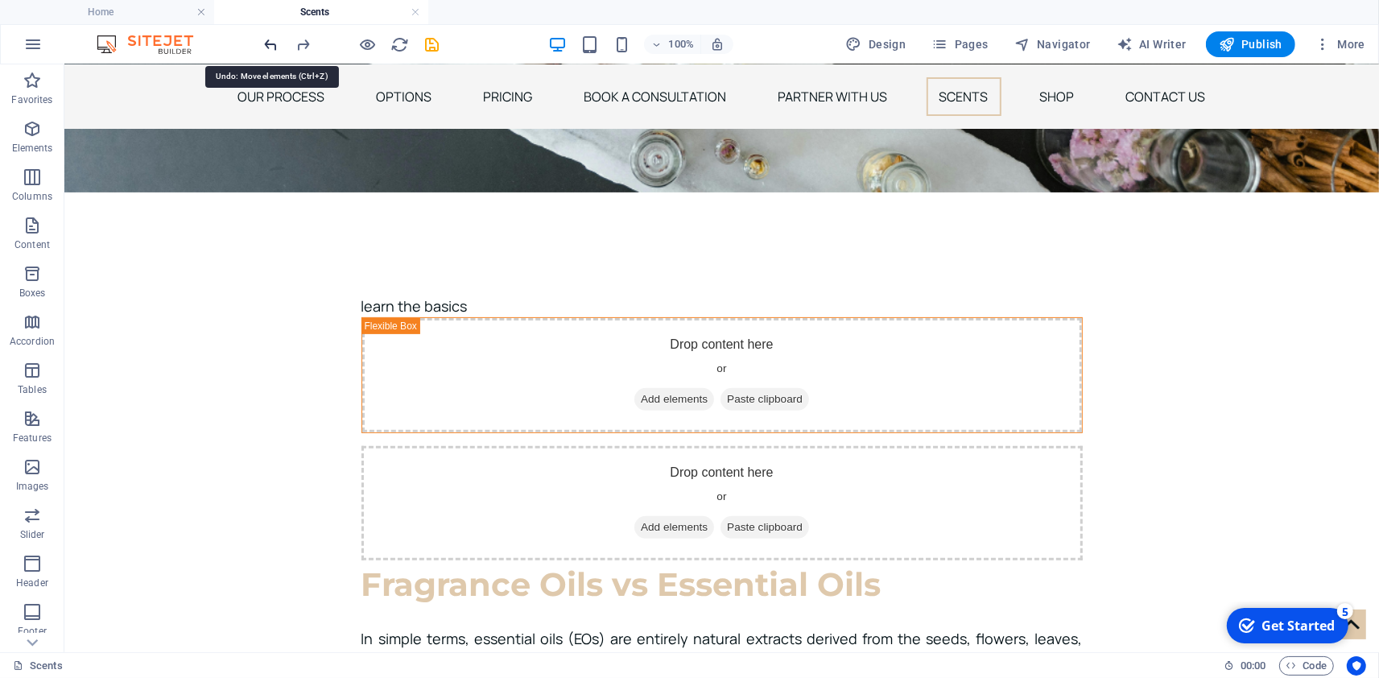
click at [273, 50] on icon "undo" at bounding box center [271, 44] width 19 height 19
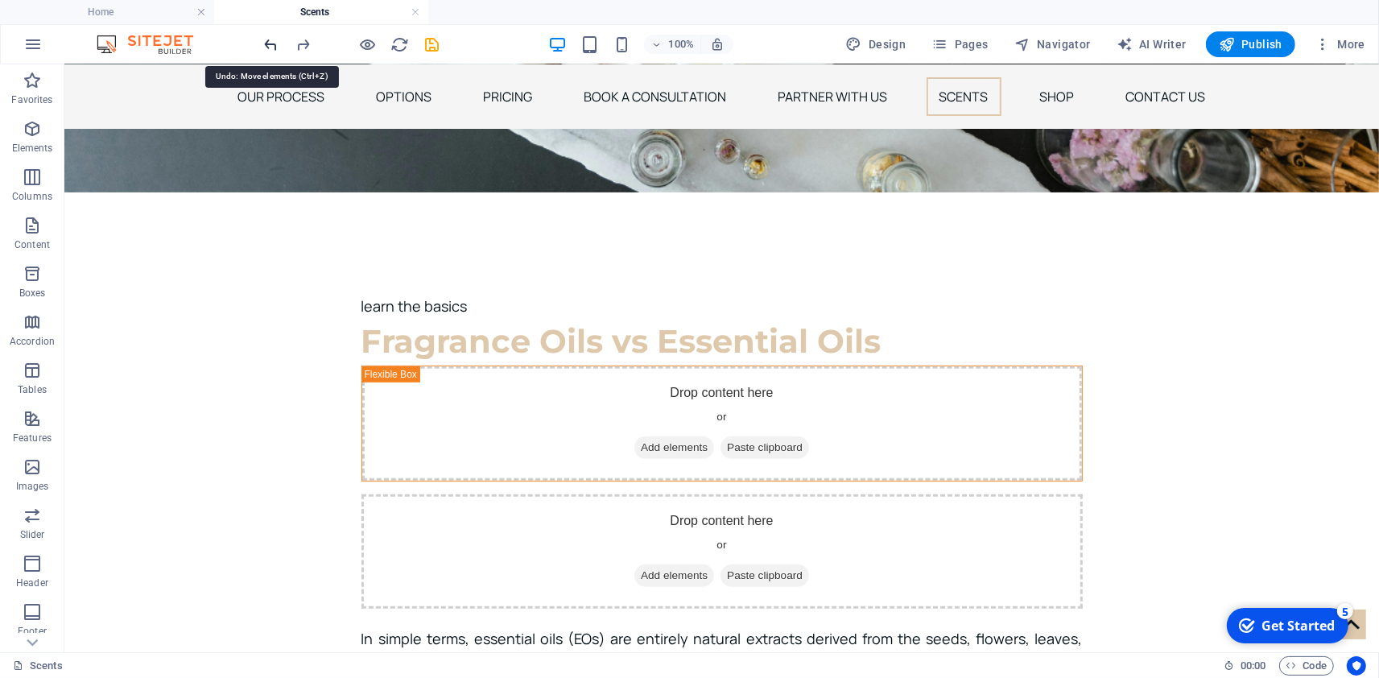
click at [273, 50] on icon "undo" at bounding box center [271, 44] width 19 height 19
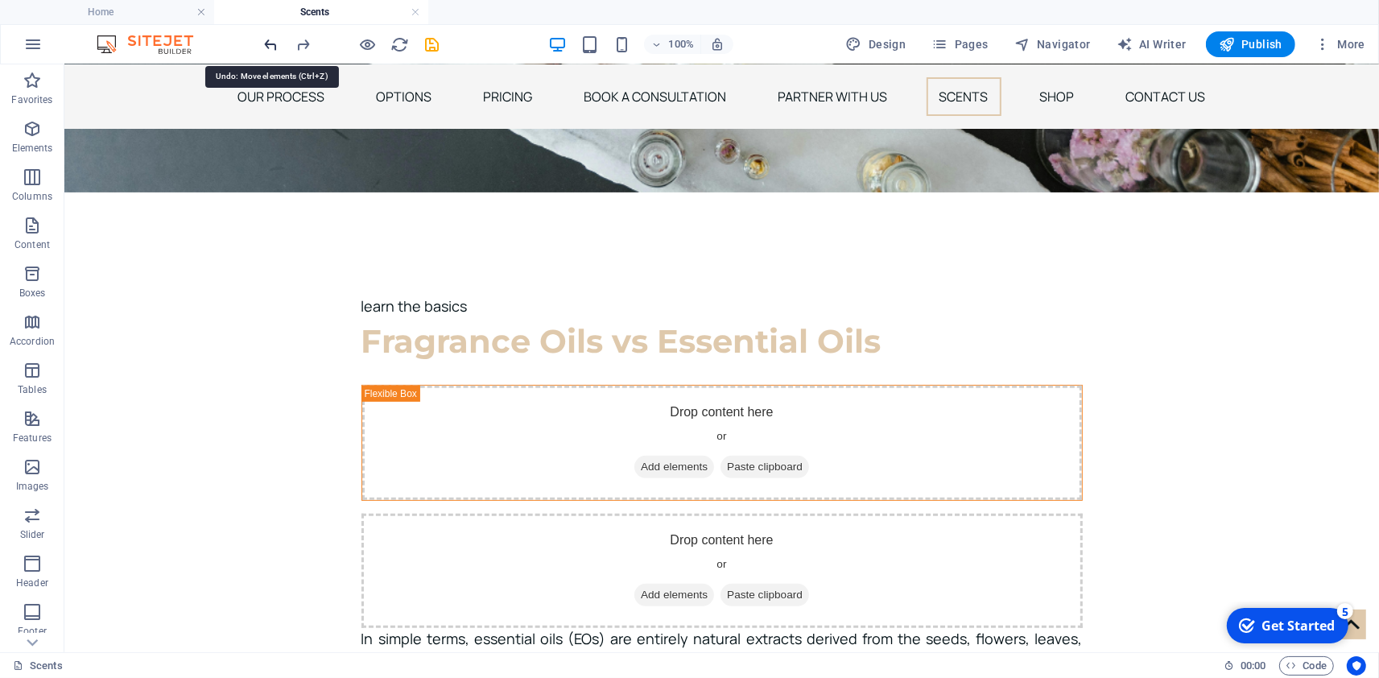
click at [273, 50] on icon "undo" at bounding box center [271, 44] width 19 height 19
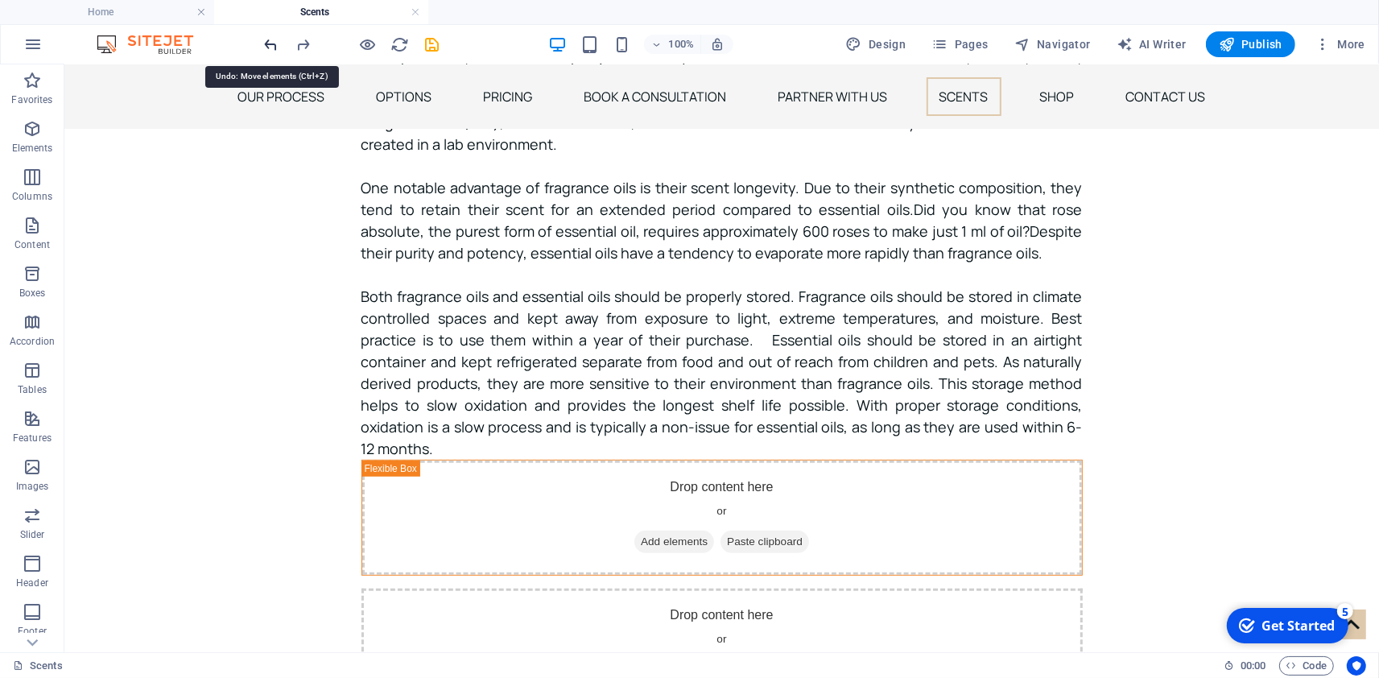
click at [273, 50] on icon "undo" at bounding box center [271, 44] width 19 height 19
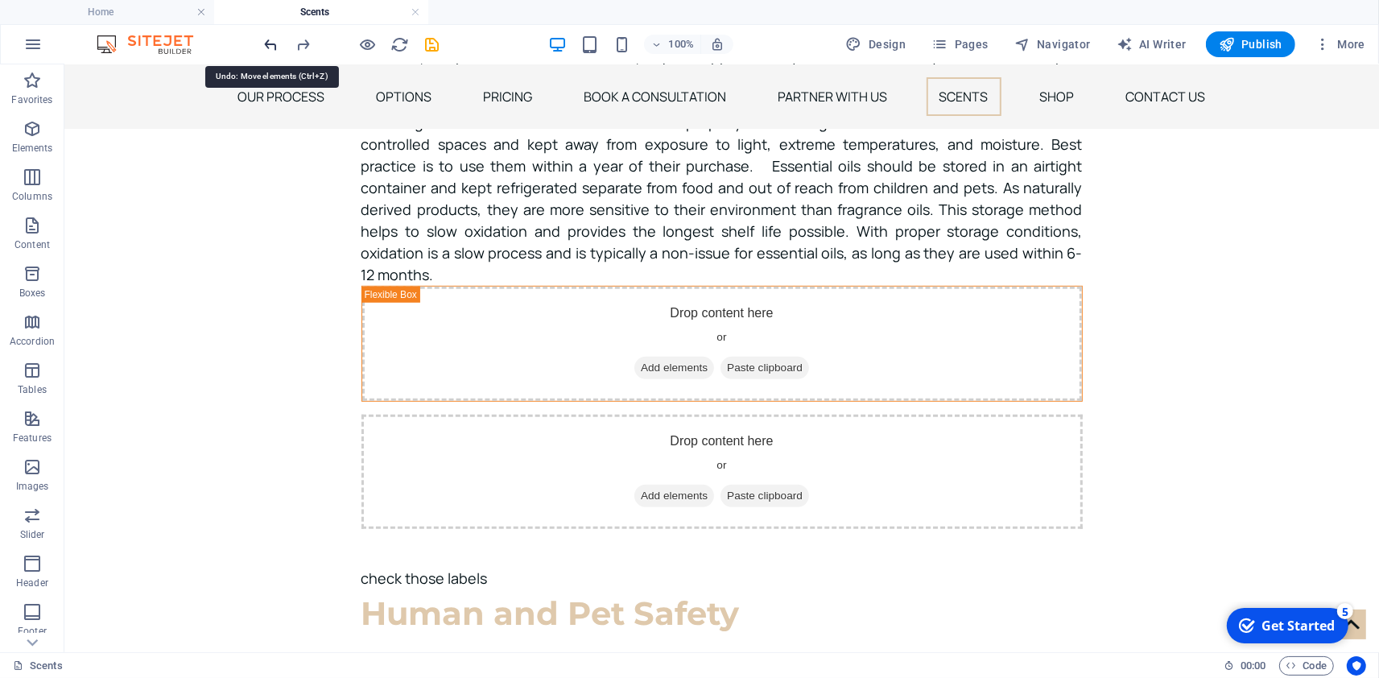
click at [273, 50] on icon "undo" at bounding box center [271, 44] width 19 height 19
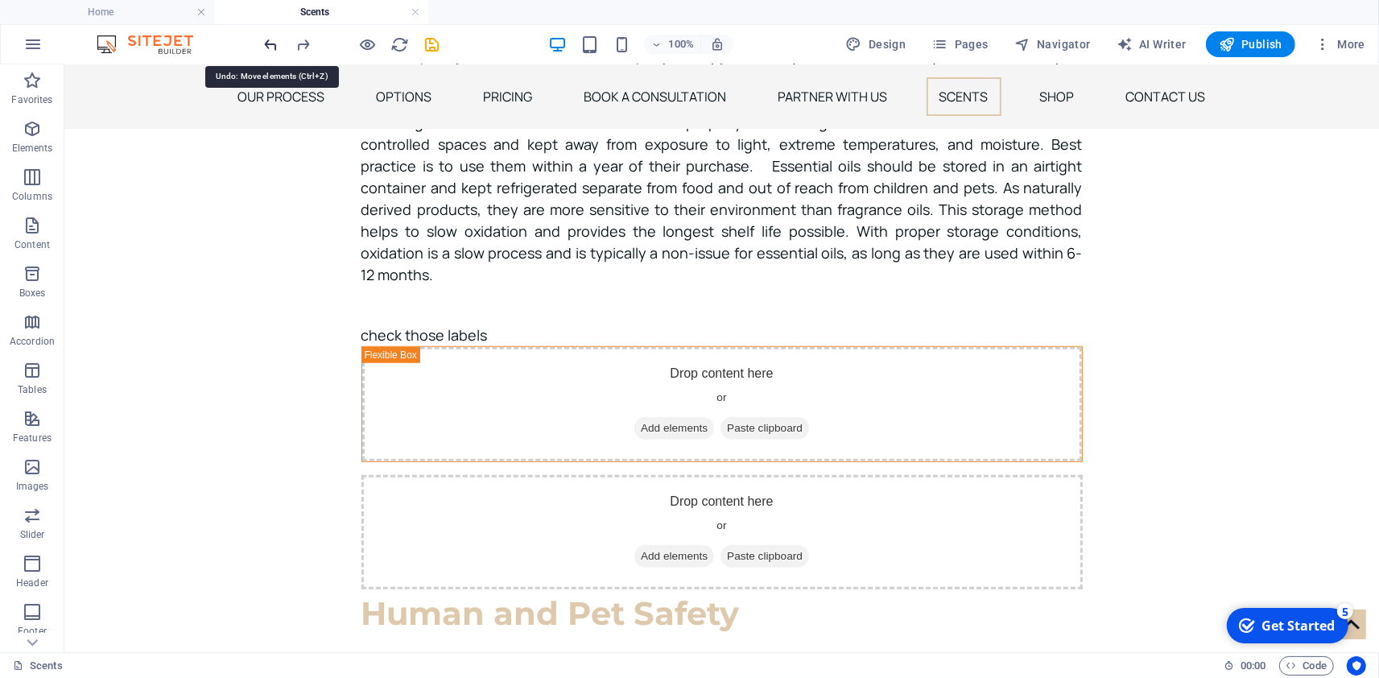
click at [273, 50] on icon "undo" at bounding box center [271, 44] width 19 height 19
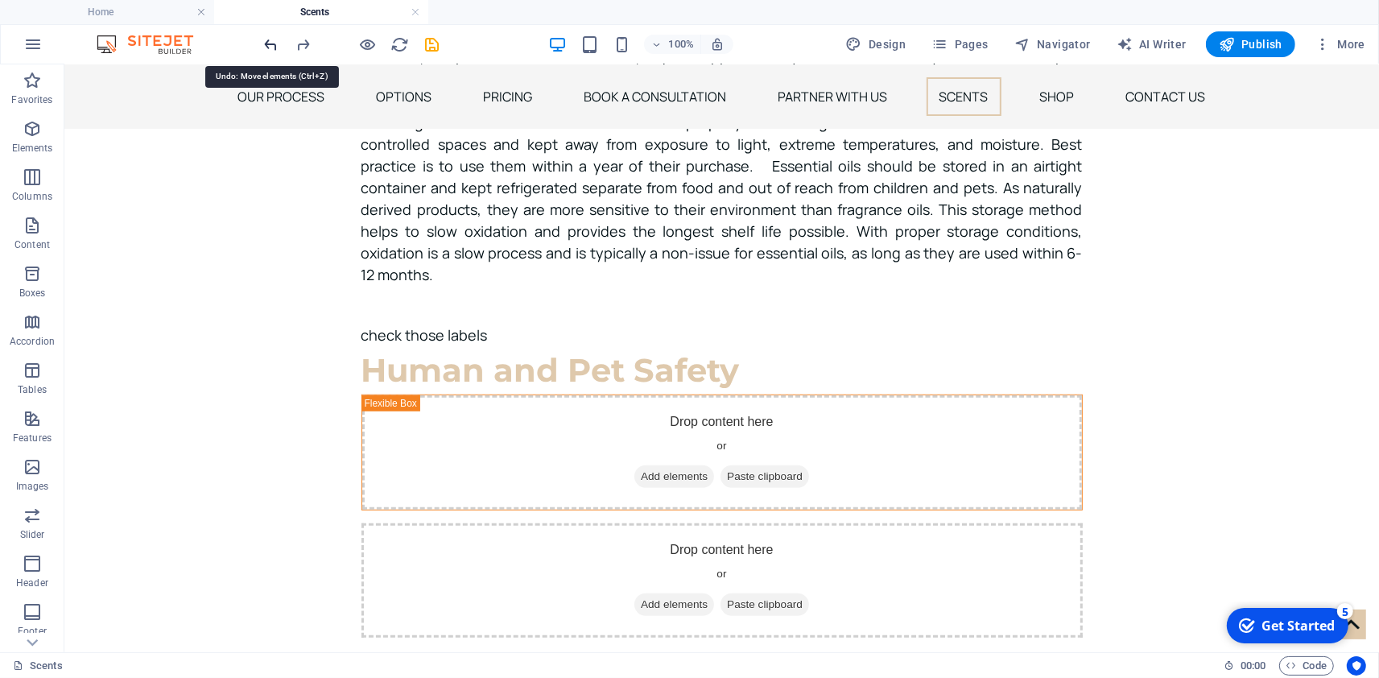
click at [273, 50] on icon "undo" at bounding box center [271, 44] width 19 height 19
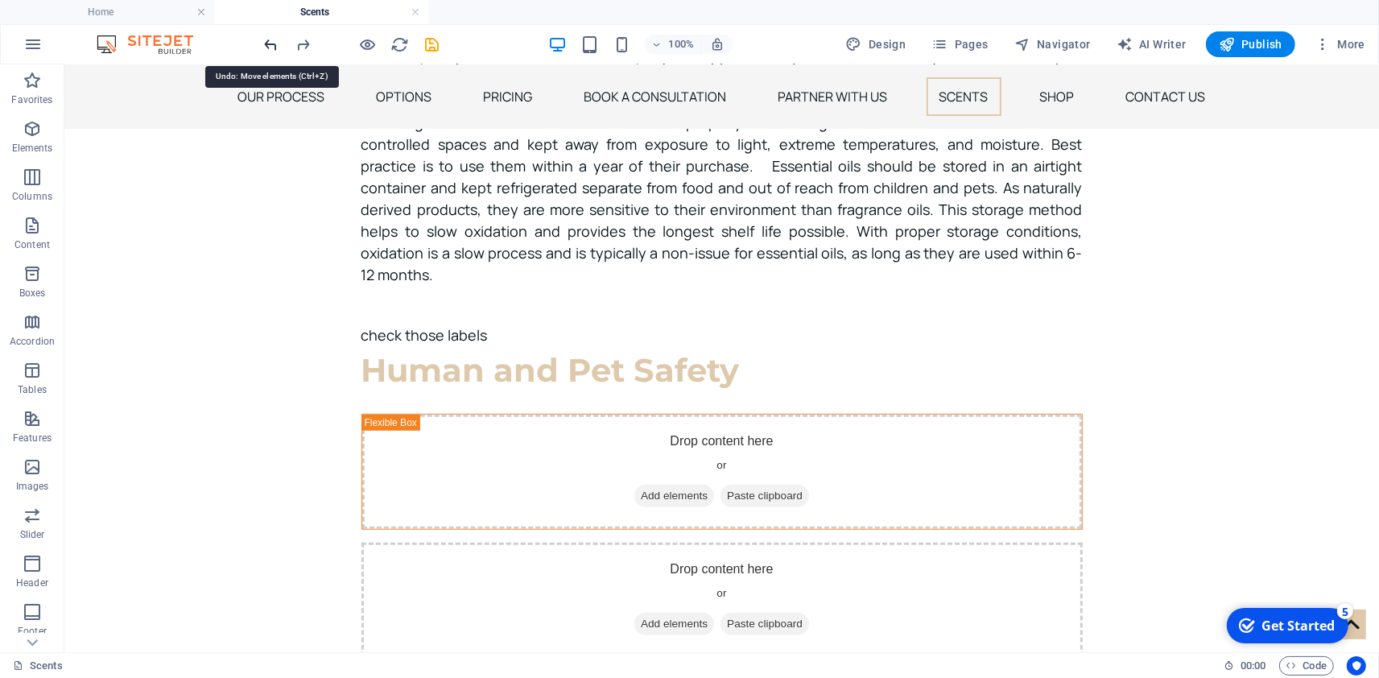
click at [273, 50] on icon "undo" at bounding box center [271, 44] width 19 height 19
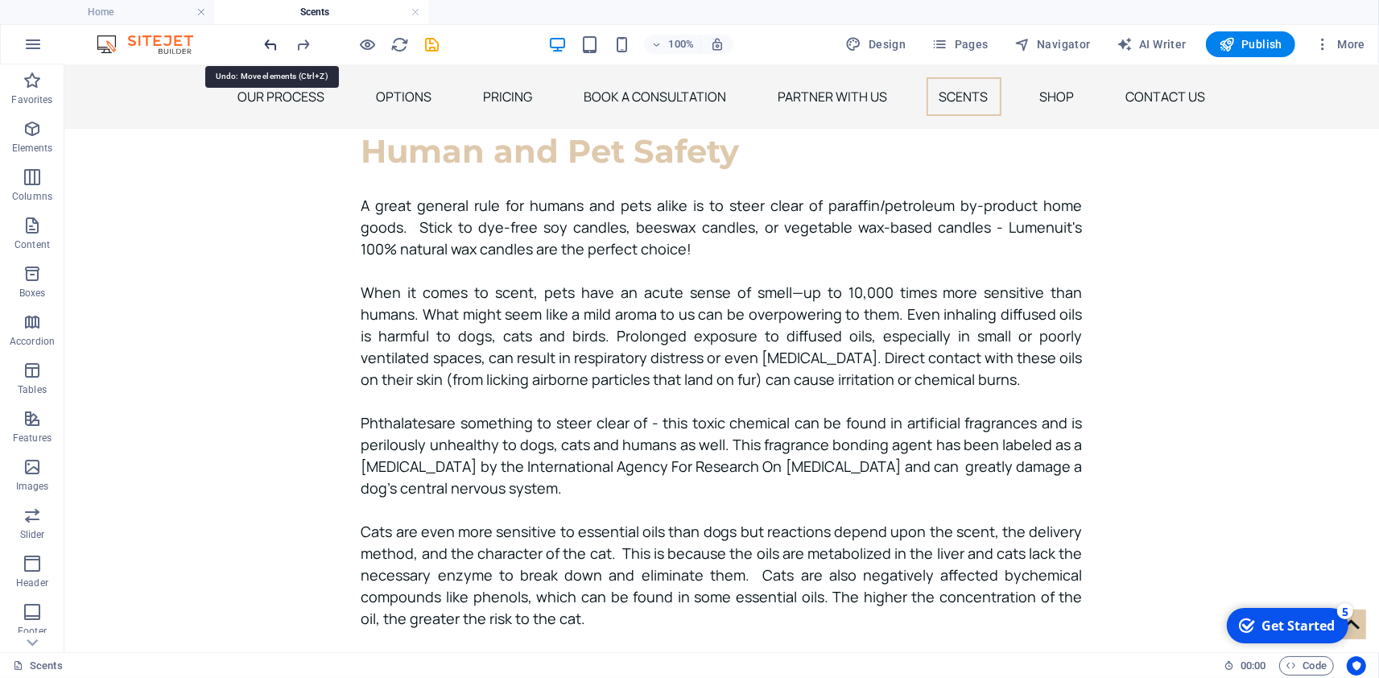
click at [273, 50] on icon "undo" at bounding box center [271, 44] width 19 height 19
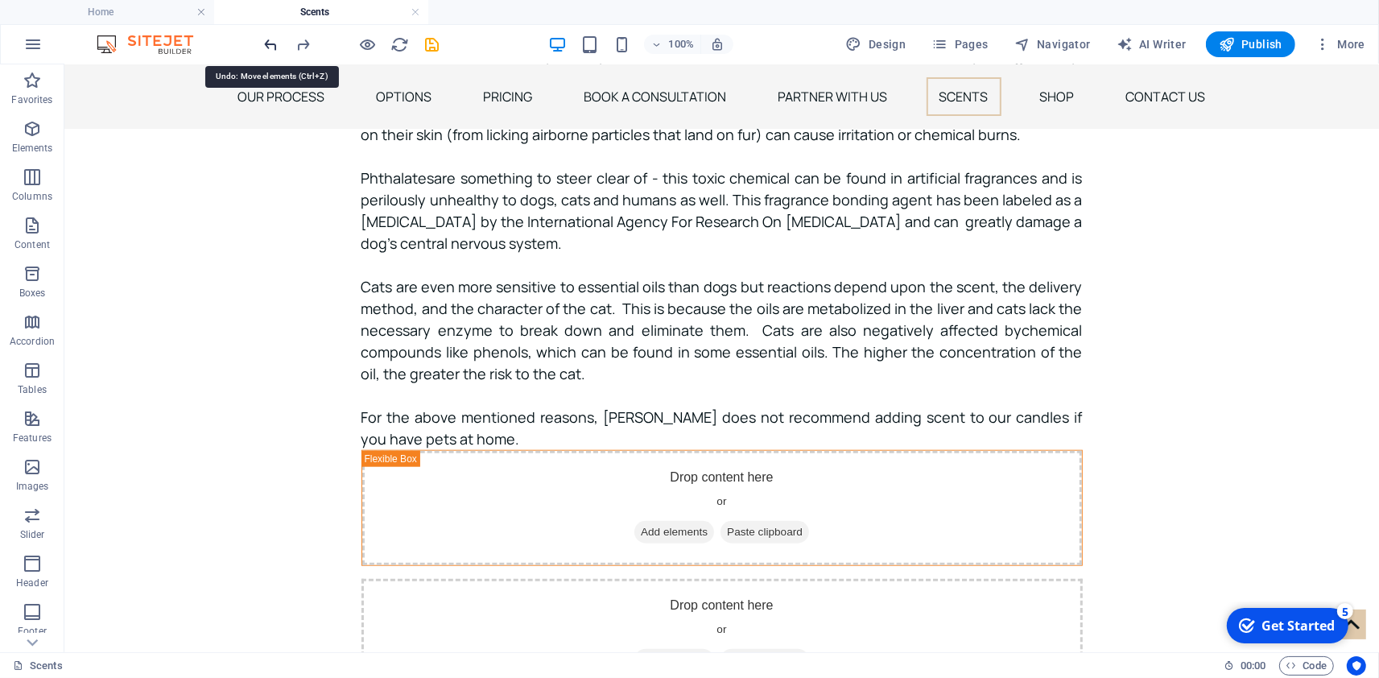
scroll to position [1487, 0]
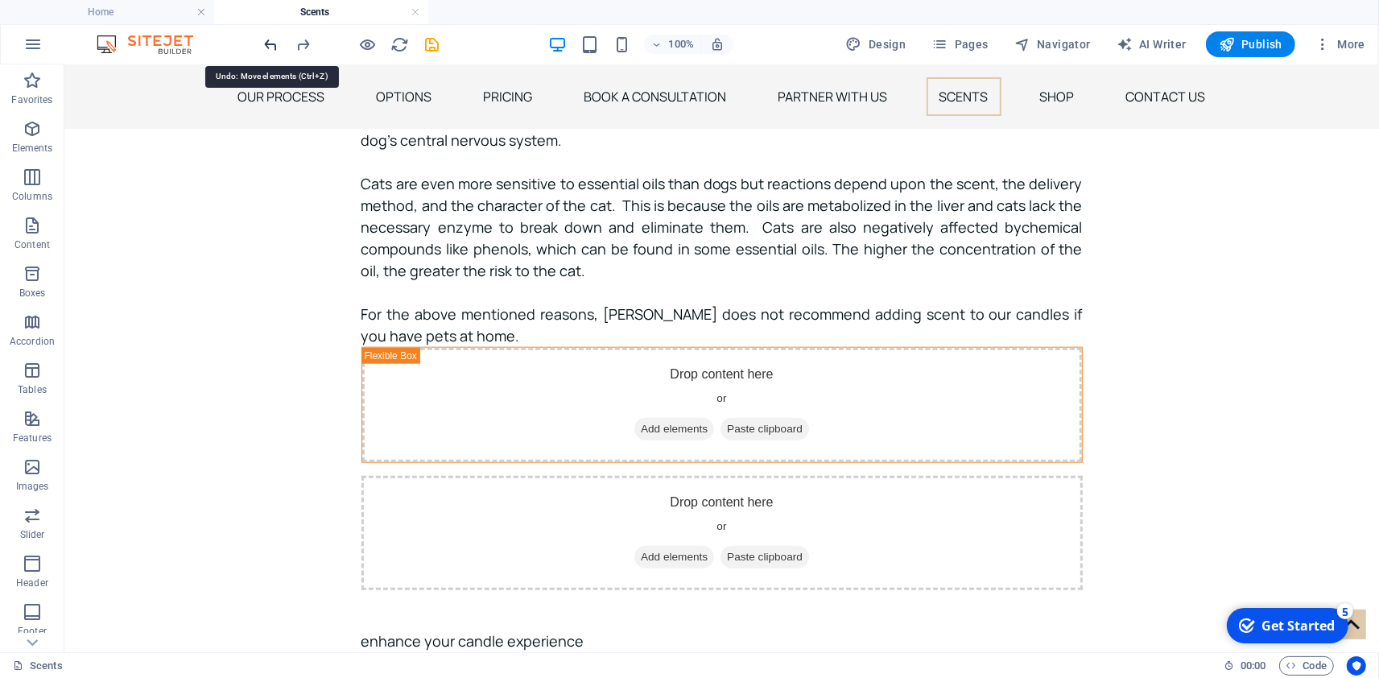
click at [273, 50] on icon "undo" at bounding box center [271, 44] width 19 height 19
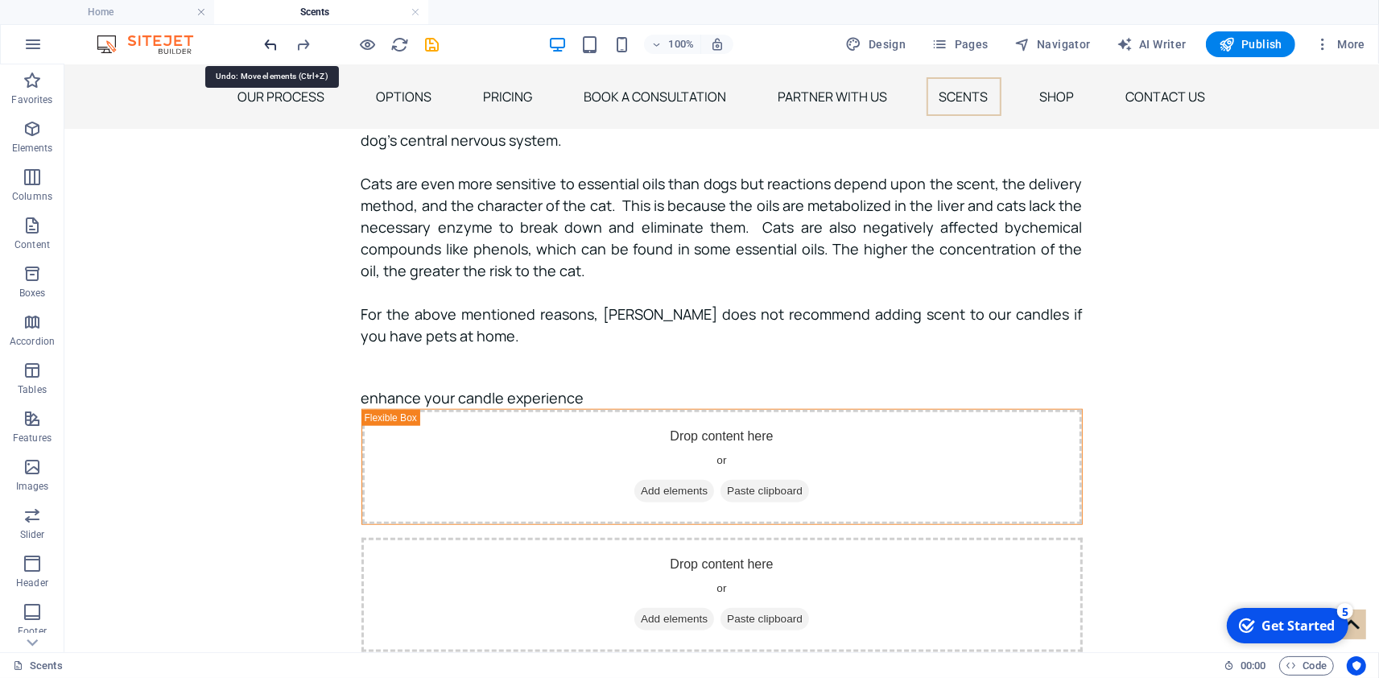
click at [273, 50] on icon "undo" at bounding box center [271, 44] width 19 height 19
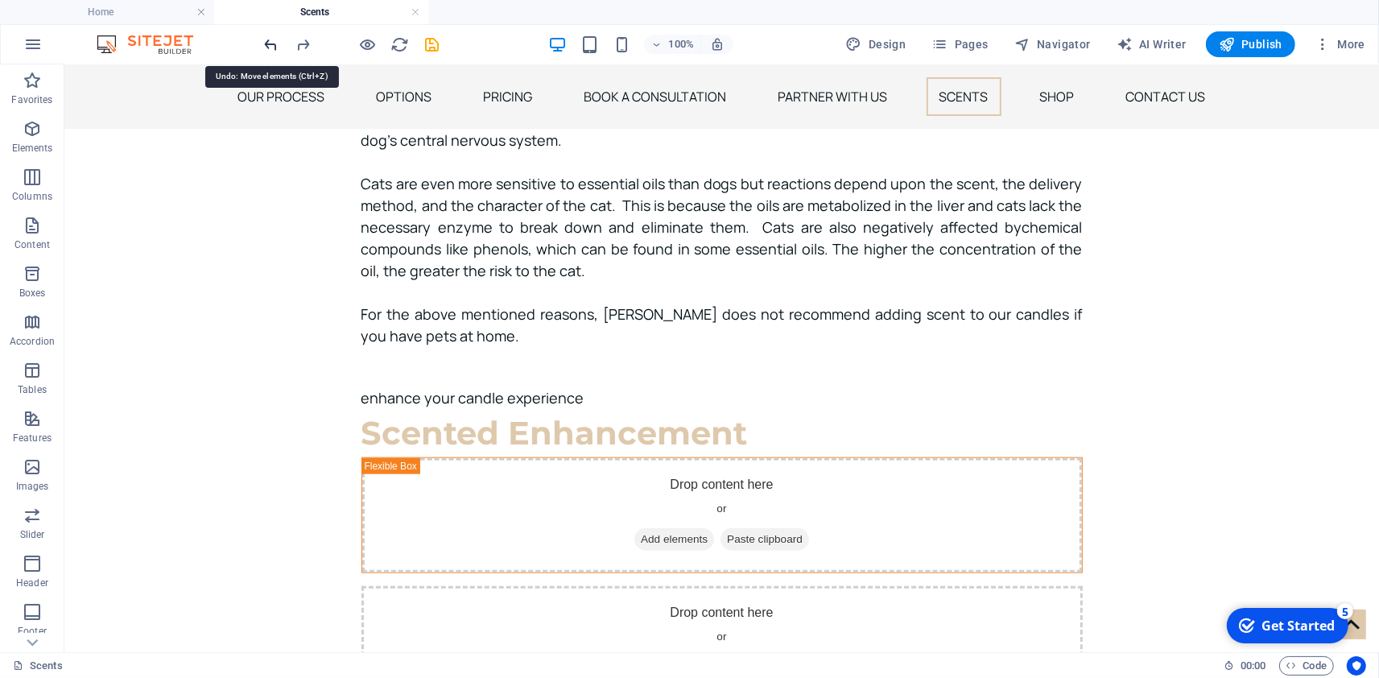
click at [273, 50] on icon "undo" at bounding box center [271, 44] width 19 height 19
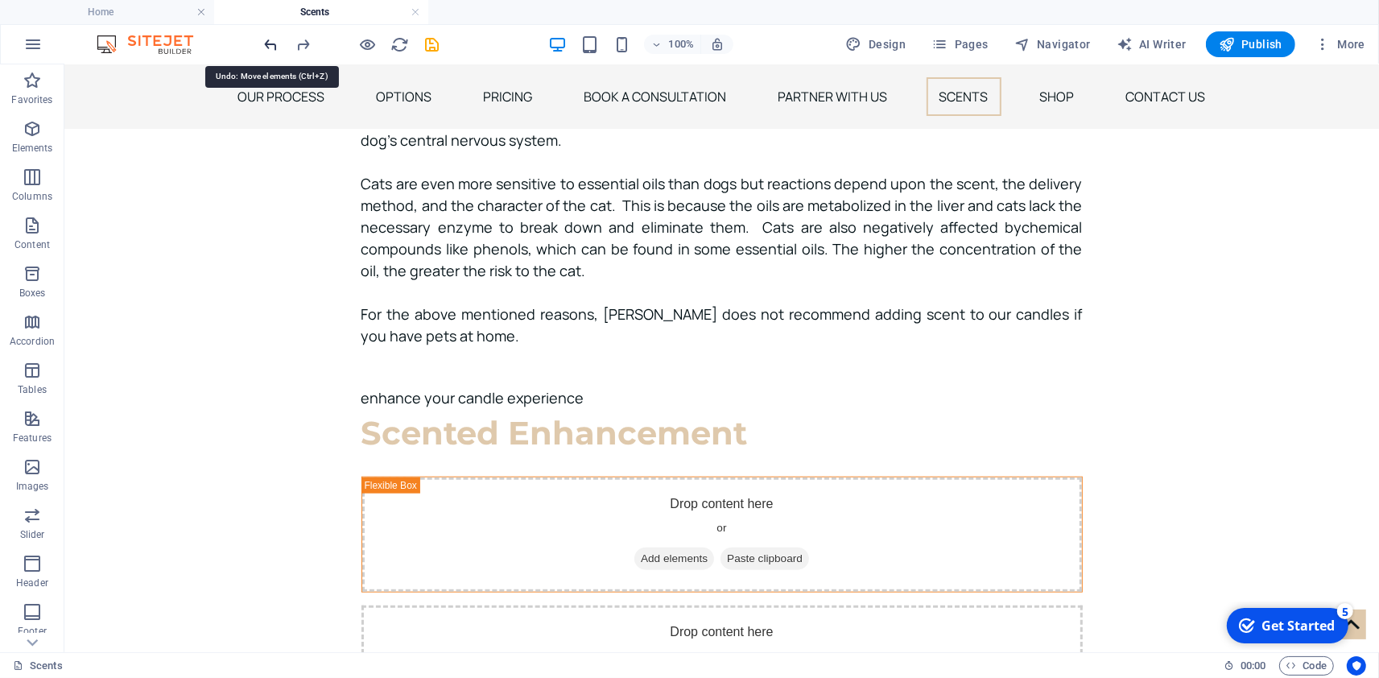
click at [273, 50] on icon "undo" at bounding box center [271, 44] width 19 height 19
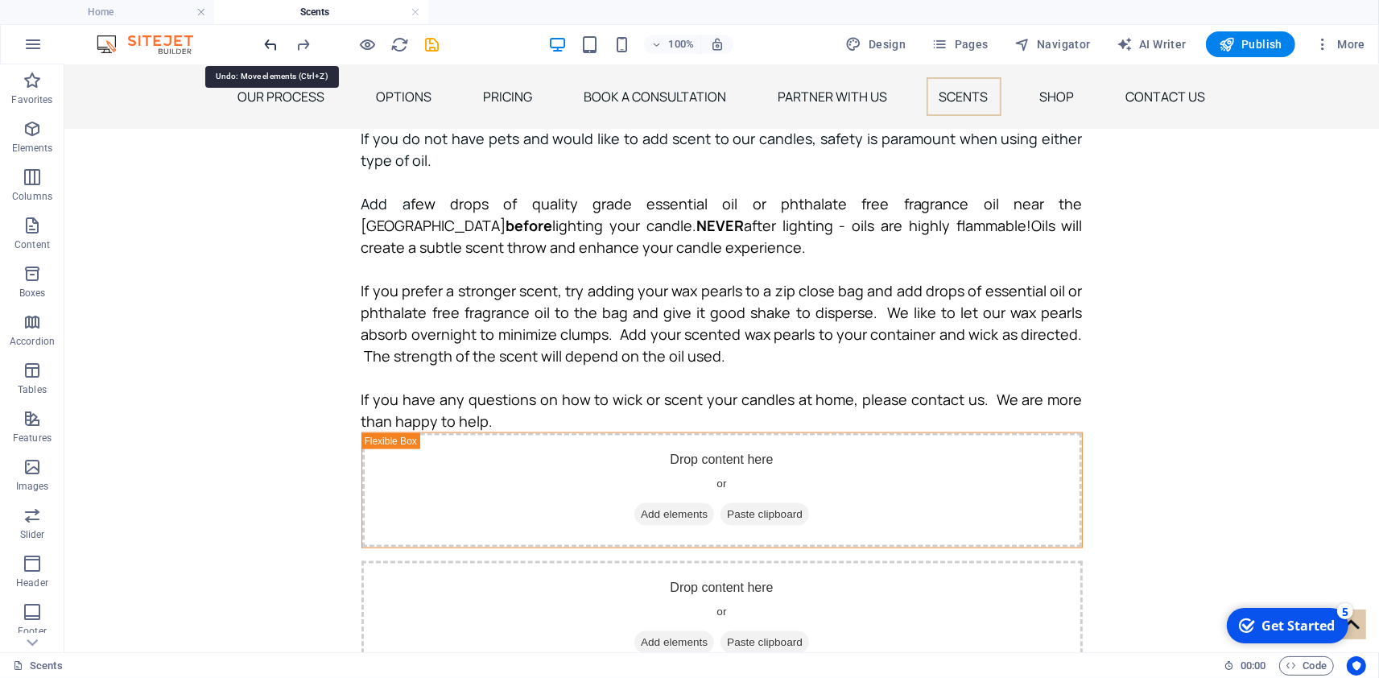
scroll to position [1861, 0]
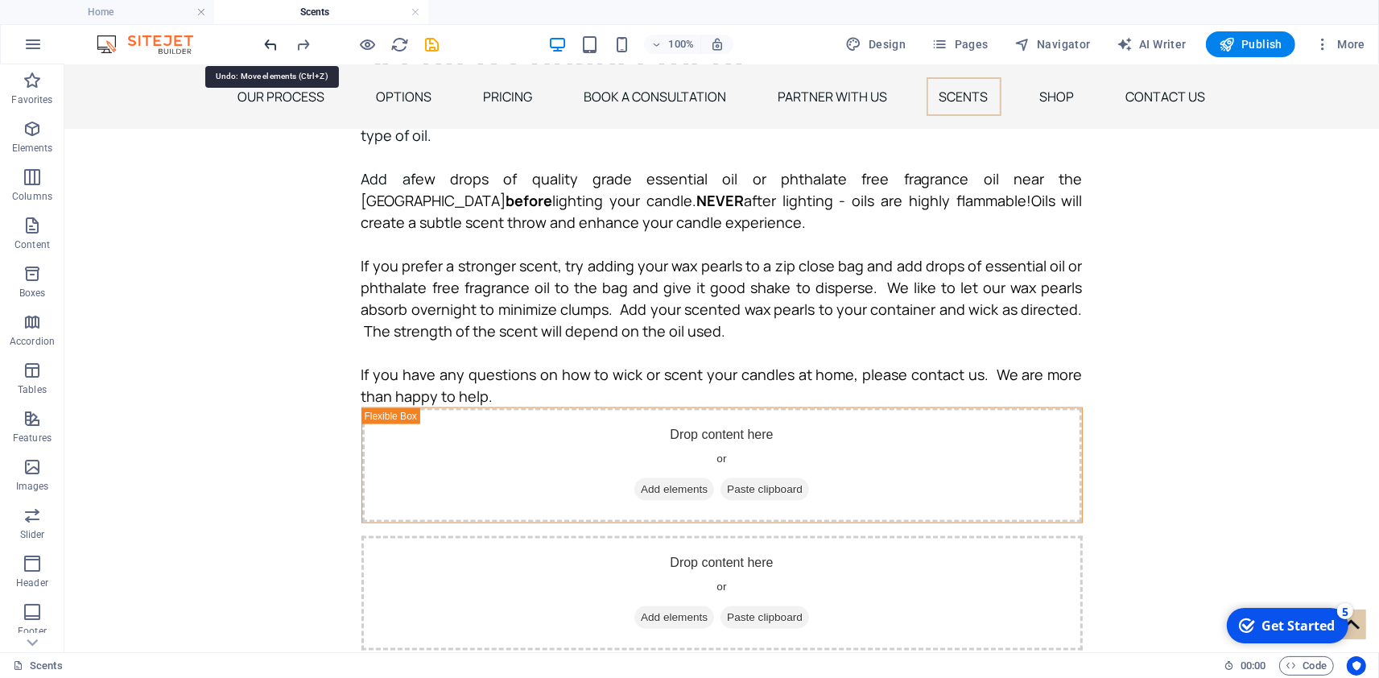
click at [273, 50] on icon "undo" at bounding box center [271, 44] width 19 height 19
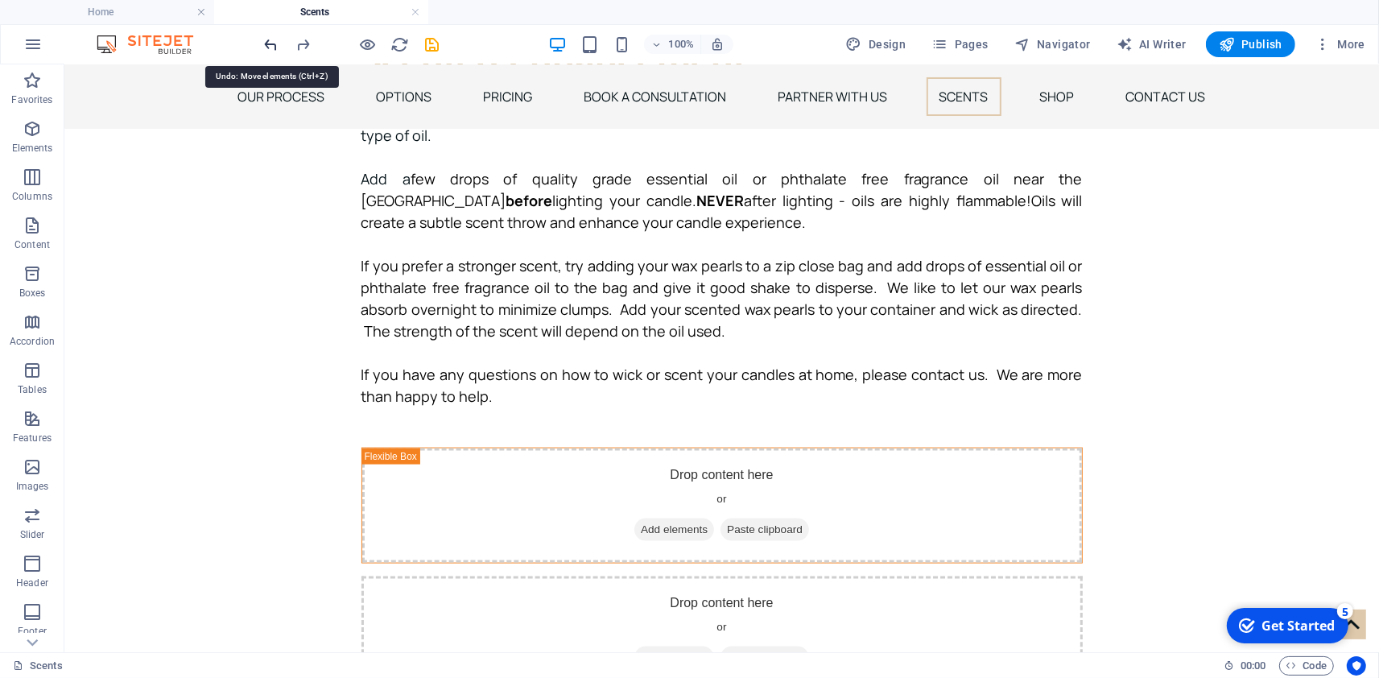
click at [273, 50] on icon "undo" at bounding box center [271, 44] width 19 height 19
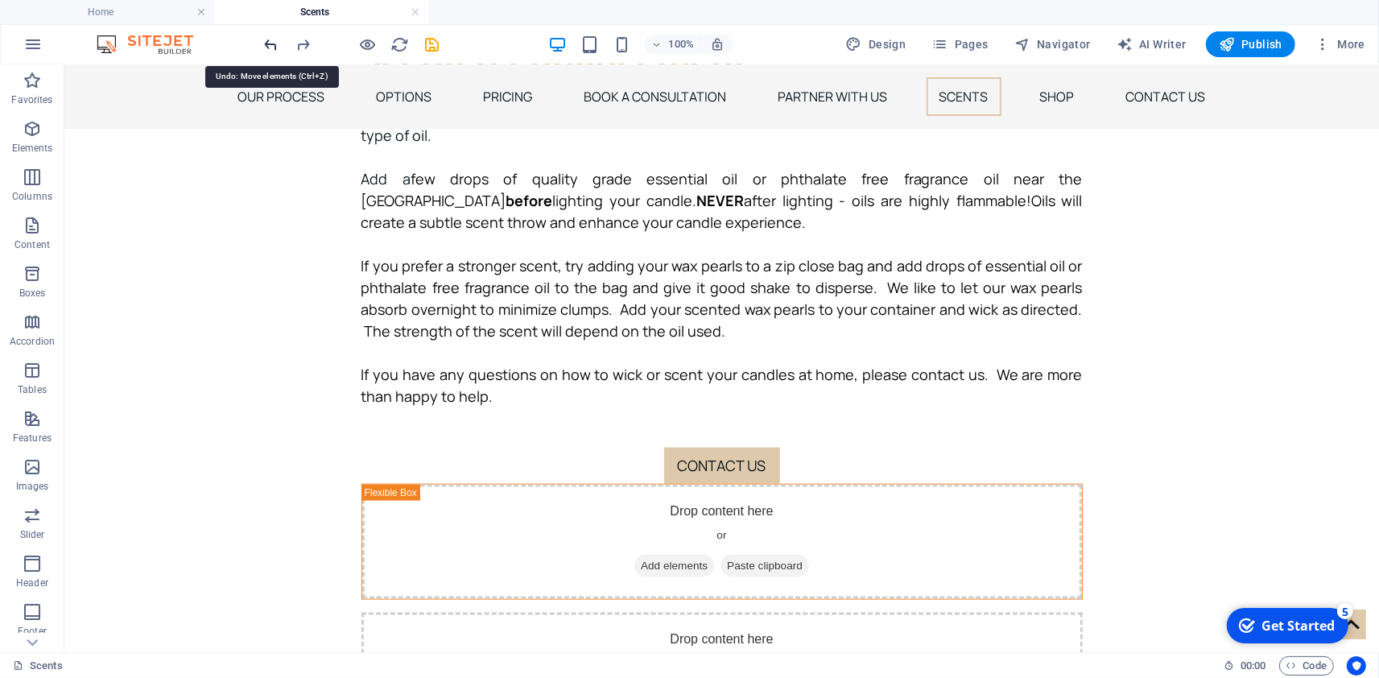
click at [273, 50] on icon "undo" at bounding box center [271, 44] width 19 height 19
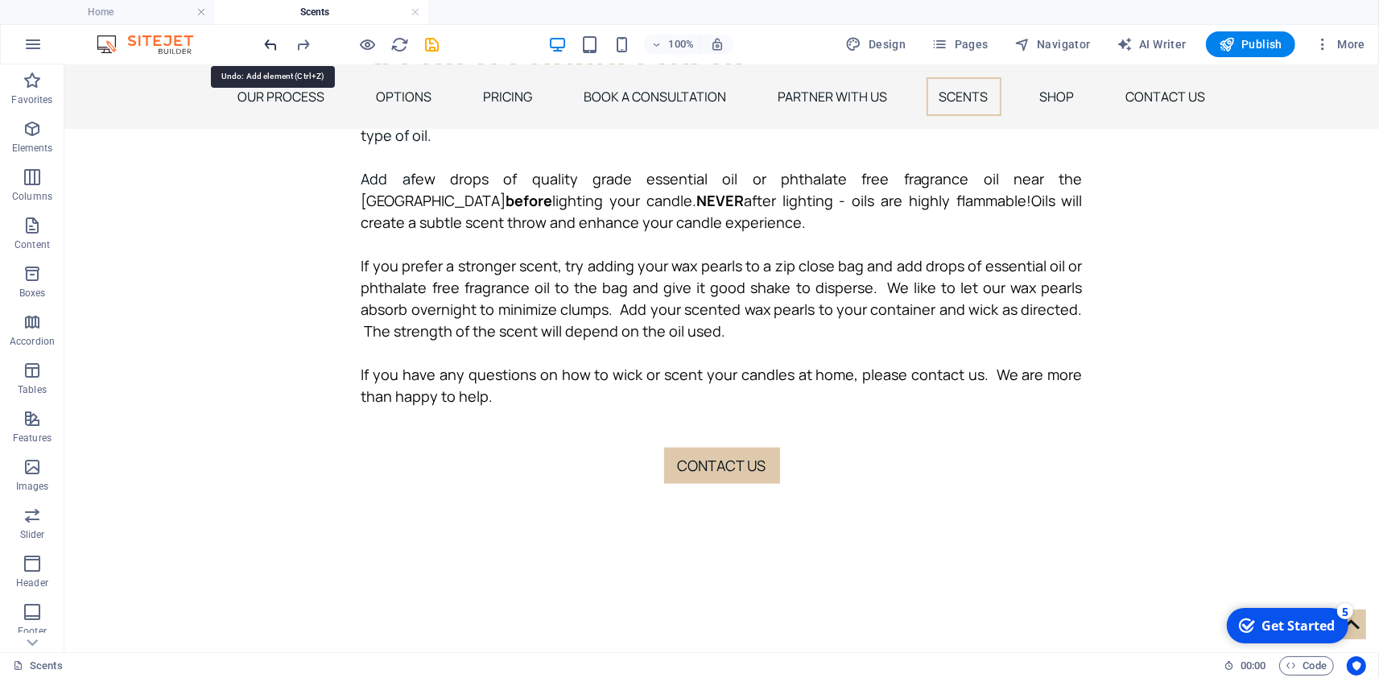
click at [273, 50] on icon "undo" at bounding box center [271, 44] width 19 height 19
